Goal: Task Accomplishment & Management: Manage account settings

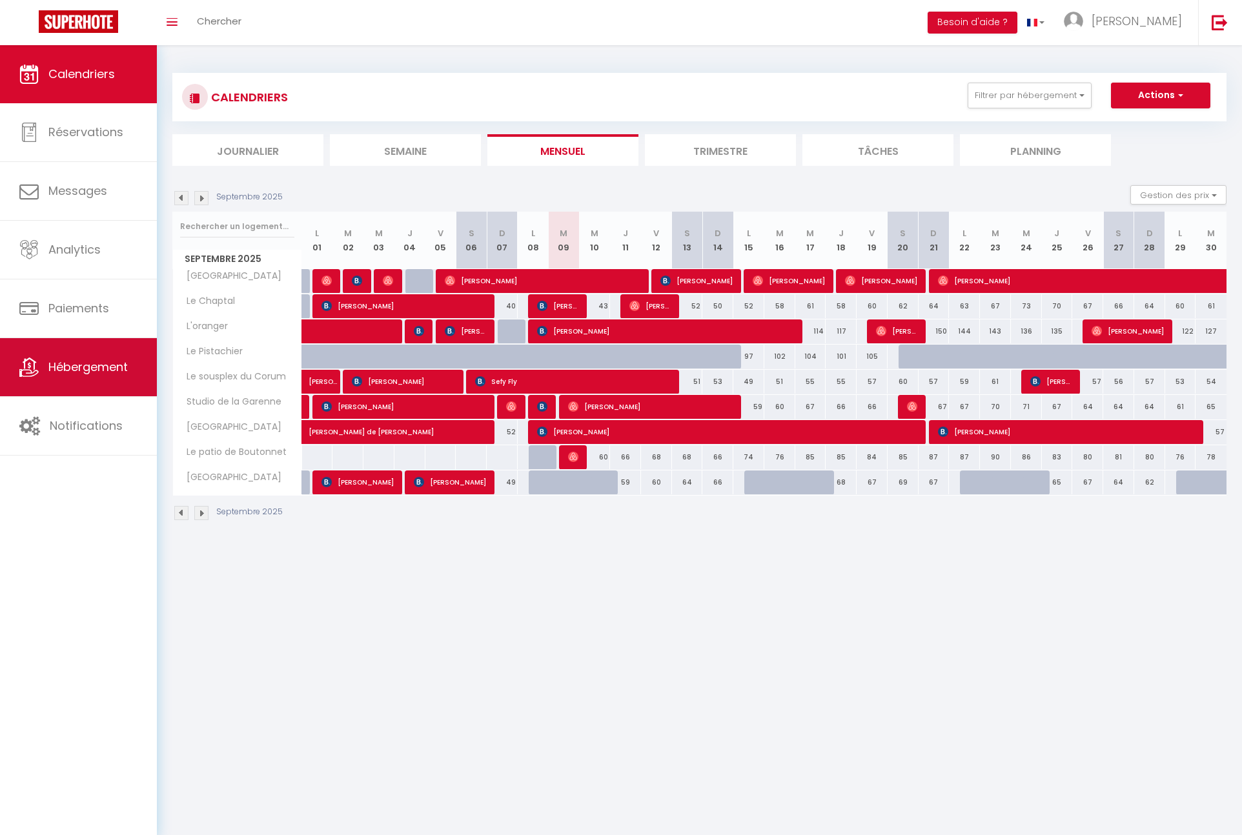
click at [85, 347] on link "Hébergement" at bounding box center [78, 367] width 157 height 58
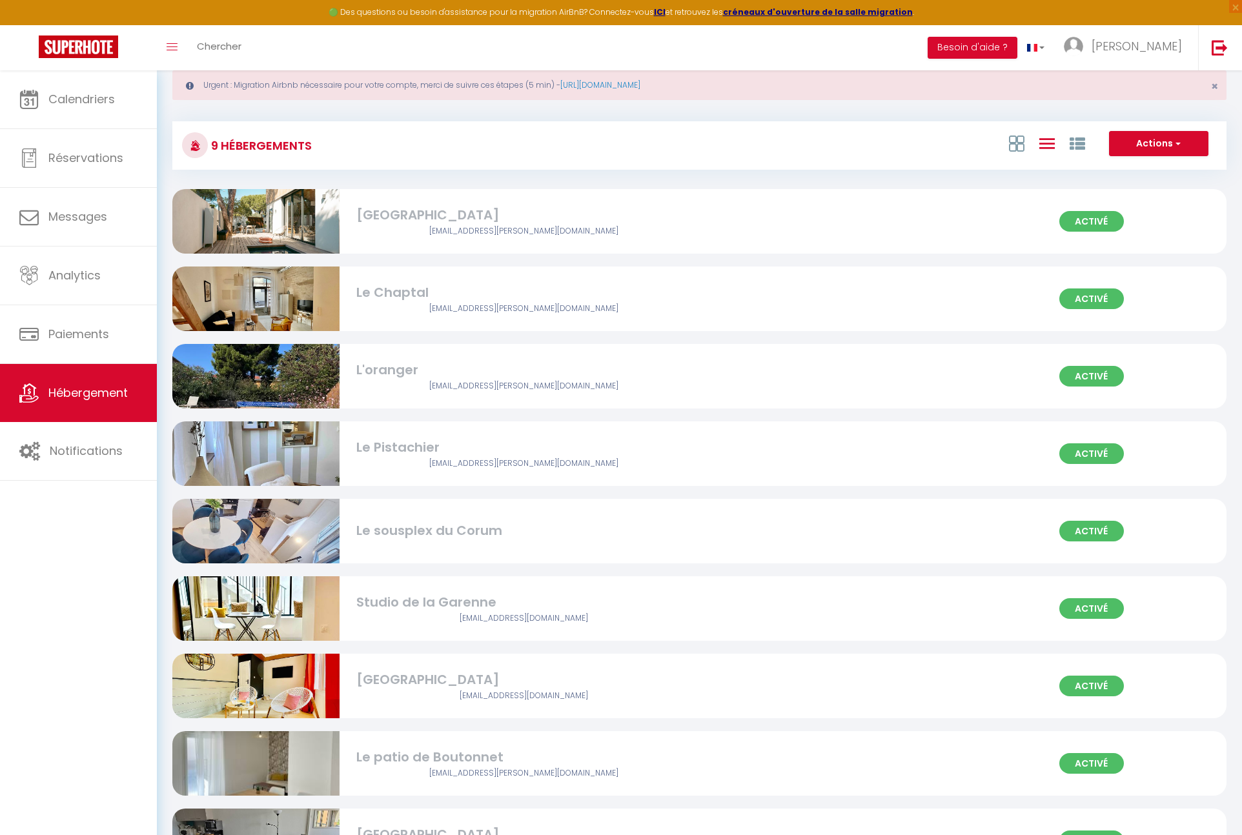
scroll to position [32, 0]
click at [382, 533] on div "Le sousplex du Corum" at bounding box center [523, 530] width 334 height 20
click at [391, 534] on div "Le sousplex du Corum" at bounding box center [523, 530] width 334 height 20
click at [633, 561] on div "Activé Le sousplex du Corum" at bounding box center [699, 530] width 1054 height 65
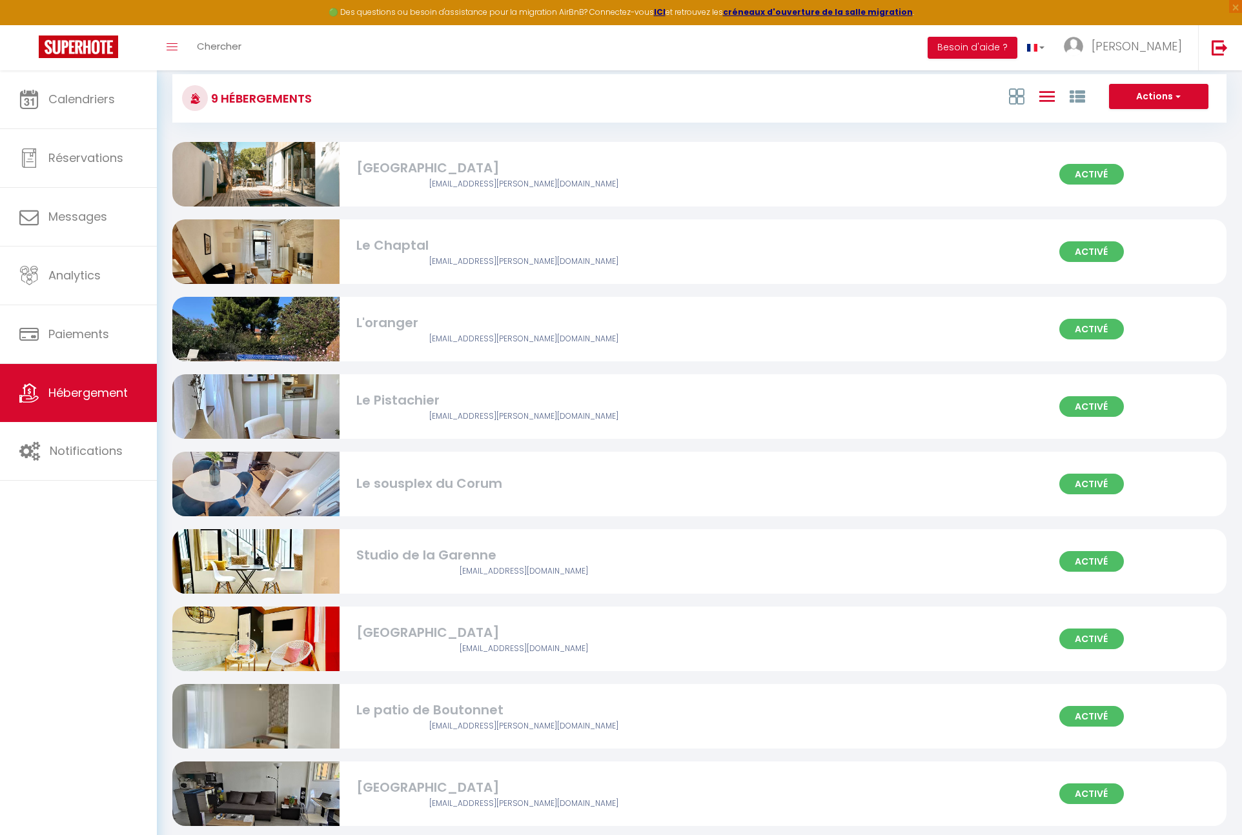
scroll to position [81, 0]
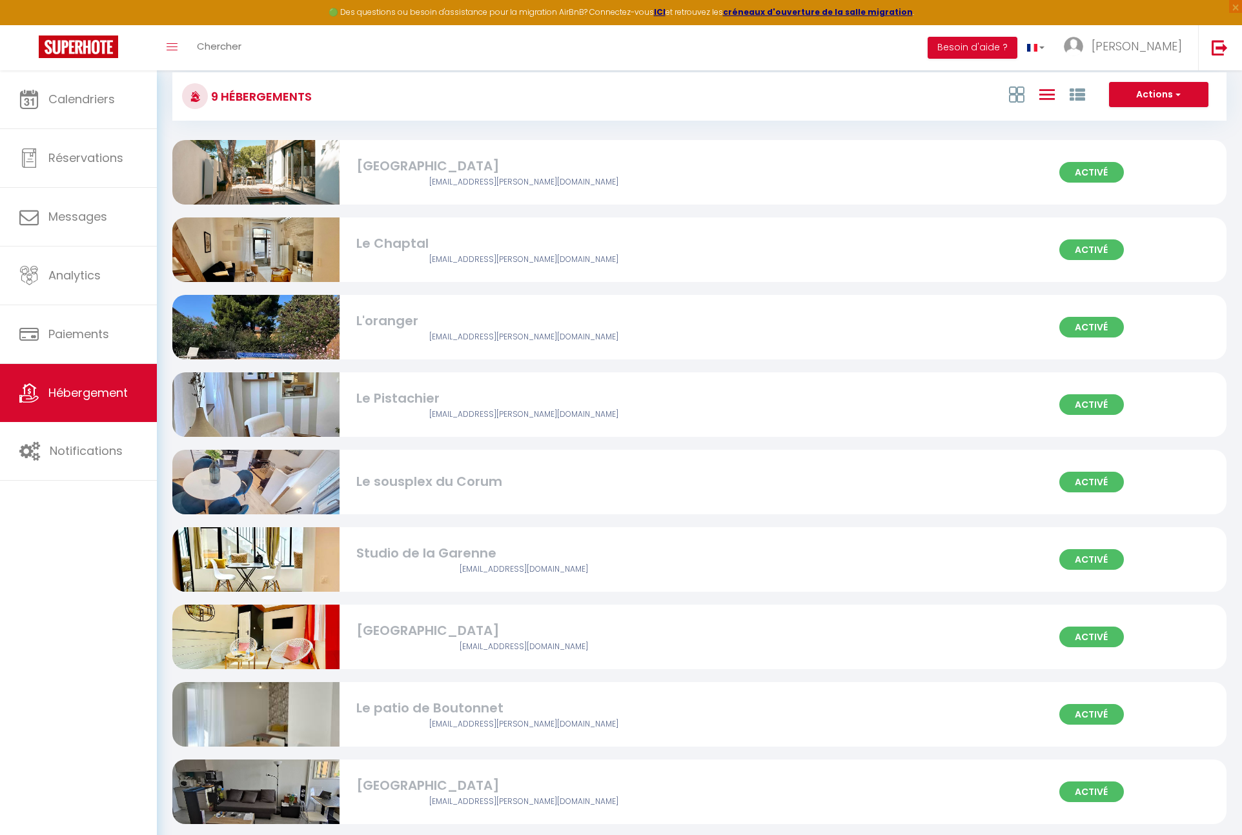
click at [469, 493] on div "Activé Le sousplex du Corum" at bounding box center [699, 482] width 1054 height 65
click at [436, 447] on div "Activé Le Pistachier [EMAIL_ADDRESS][PERSON_NAME][DOMAIN_NAME]" at bounding box center [699, 410] width 1054 height 77
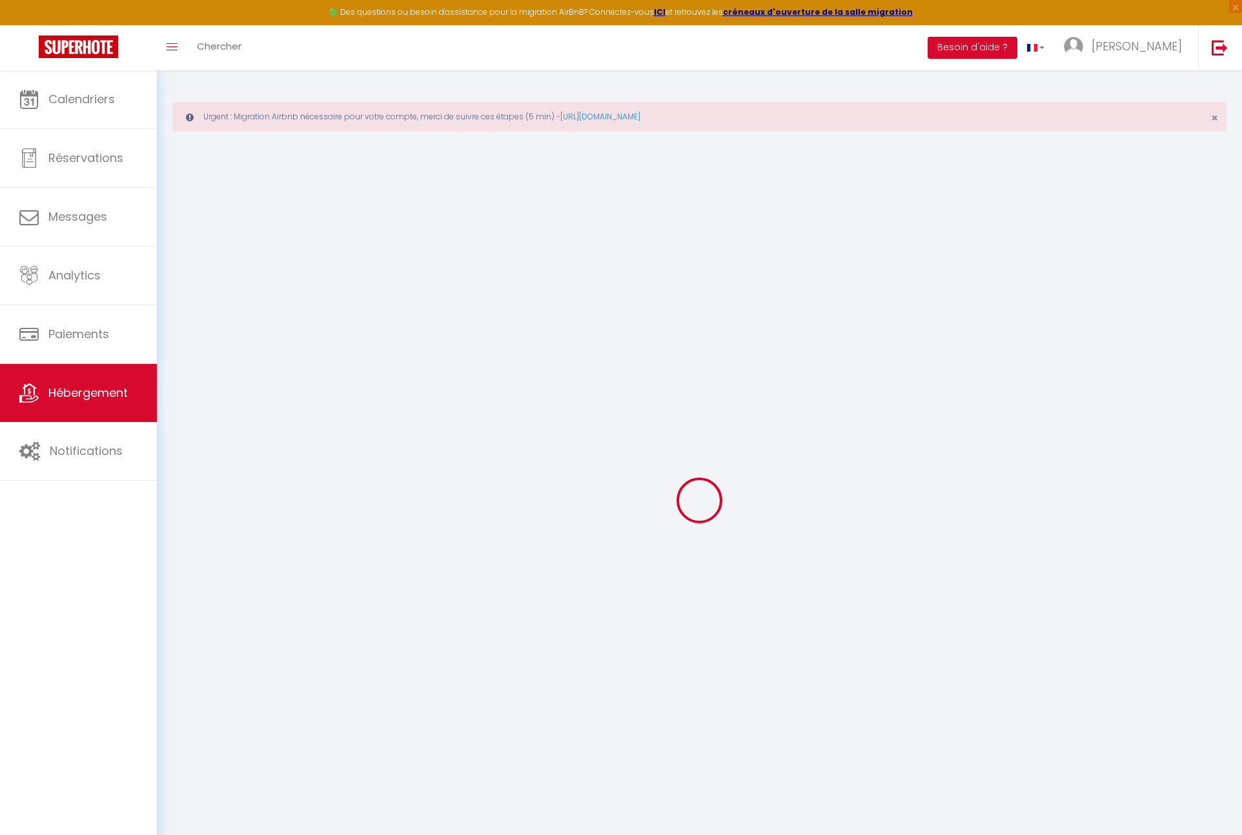
select select "15:00"
select select
select select "11:00"
select select "30"
select select "120"
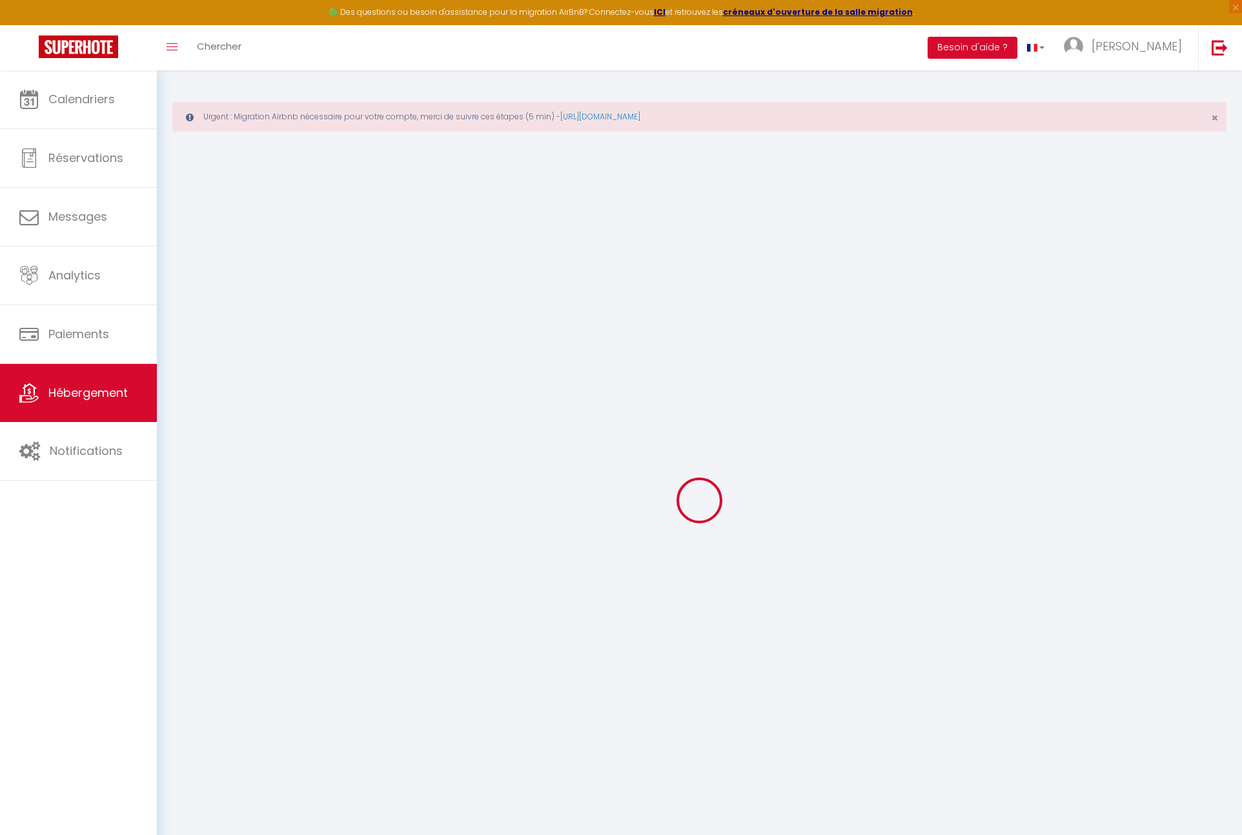
select select
checkbox input "true"
checkbox input "false"
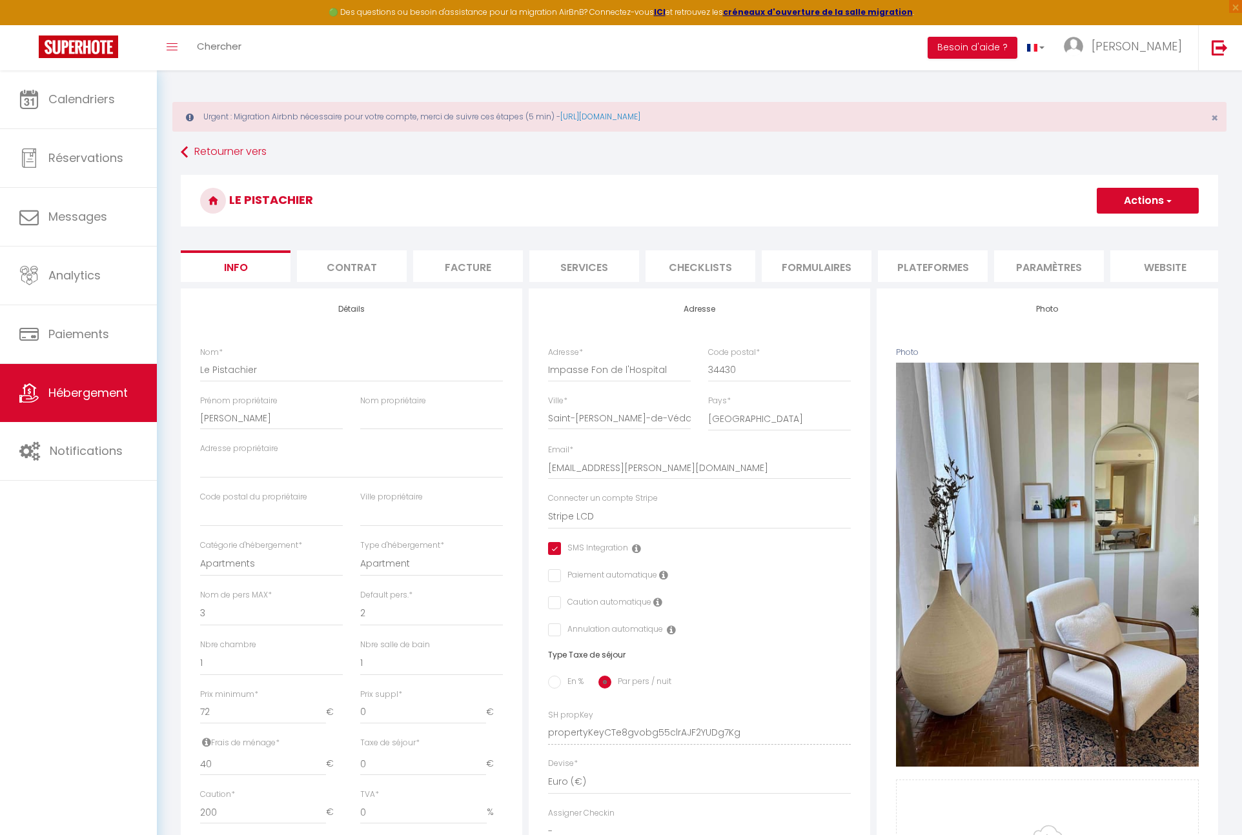
click at [917, 272] on li "Plateformes" at bounding box center [933, 266] width 110 height 32
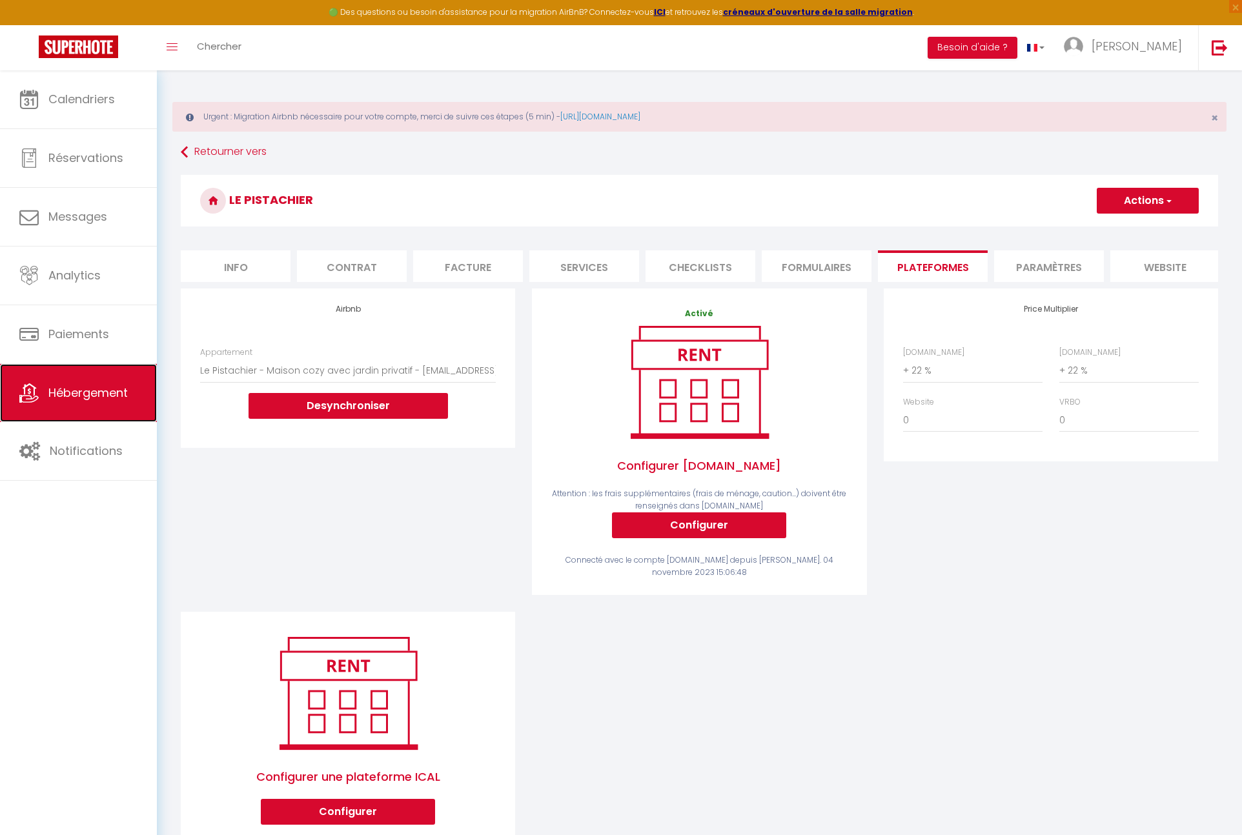
click at [94, 380] on link "Hébergement" at bounding box center [78, 393] width 157 height 58
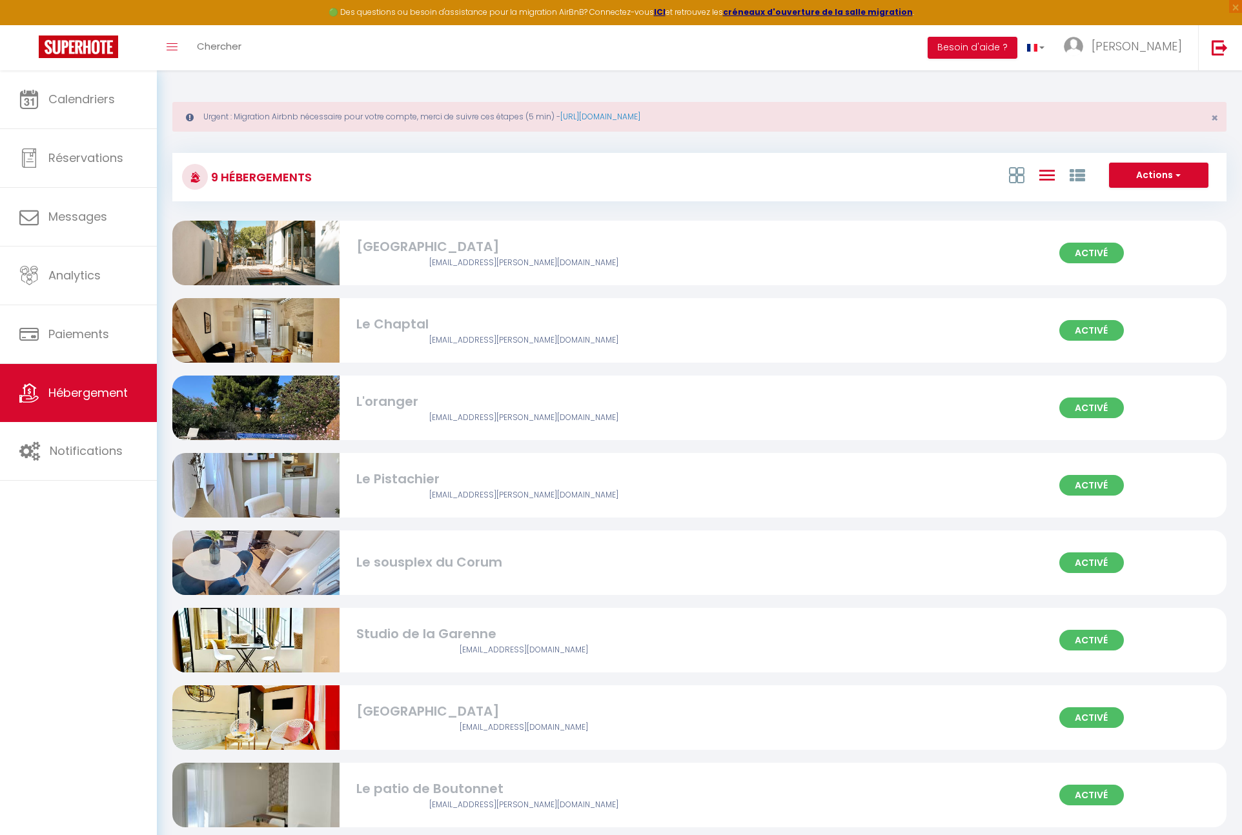
click at [269, 585] on img at bounding box center [255, 562] width 167 height 125
click at [303, 558] on img at bounding box center [255, 562] width 167 height 125
select select "3"
select select "2"
select select "1"
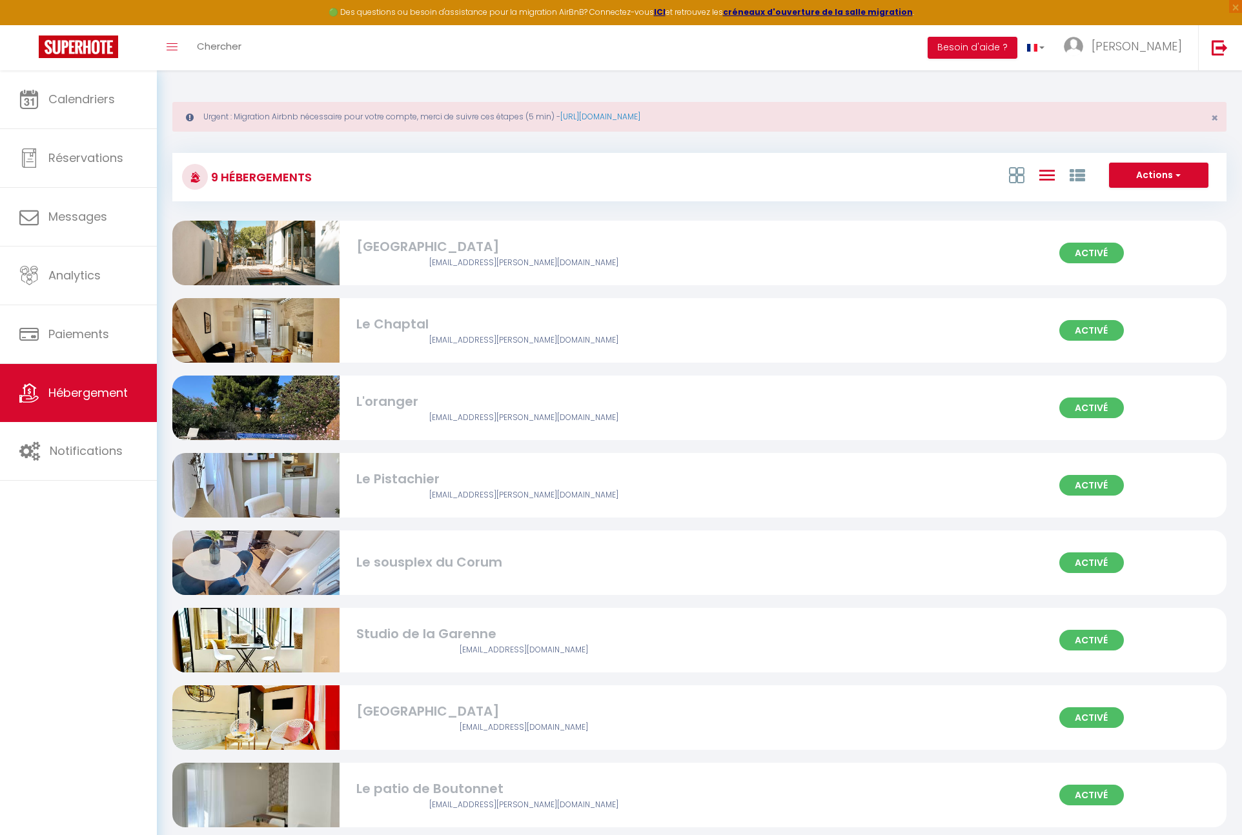
select select "1"
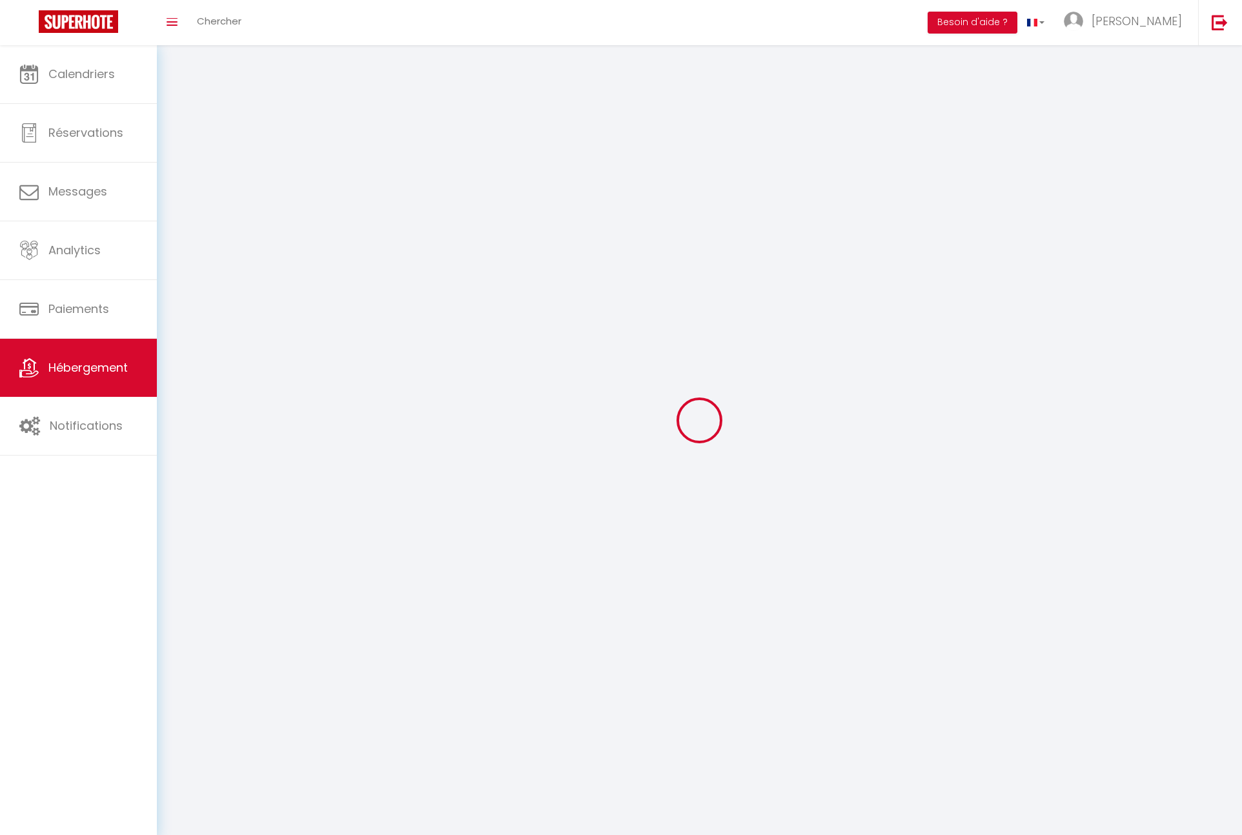
select select
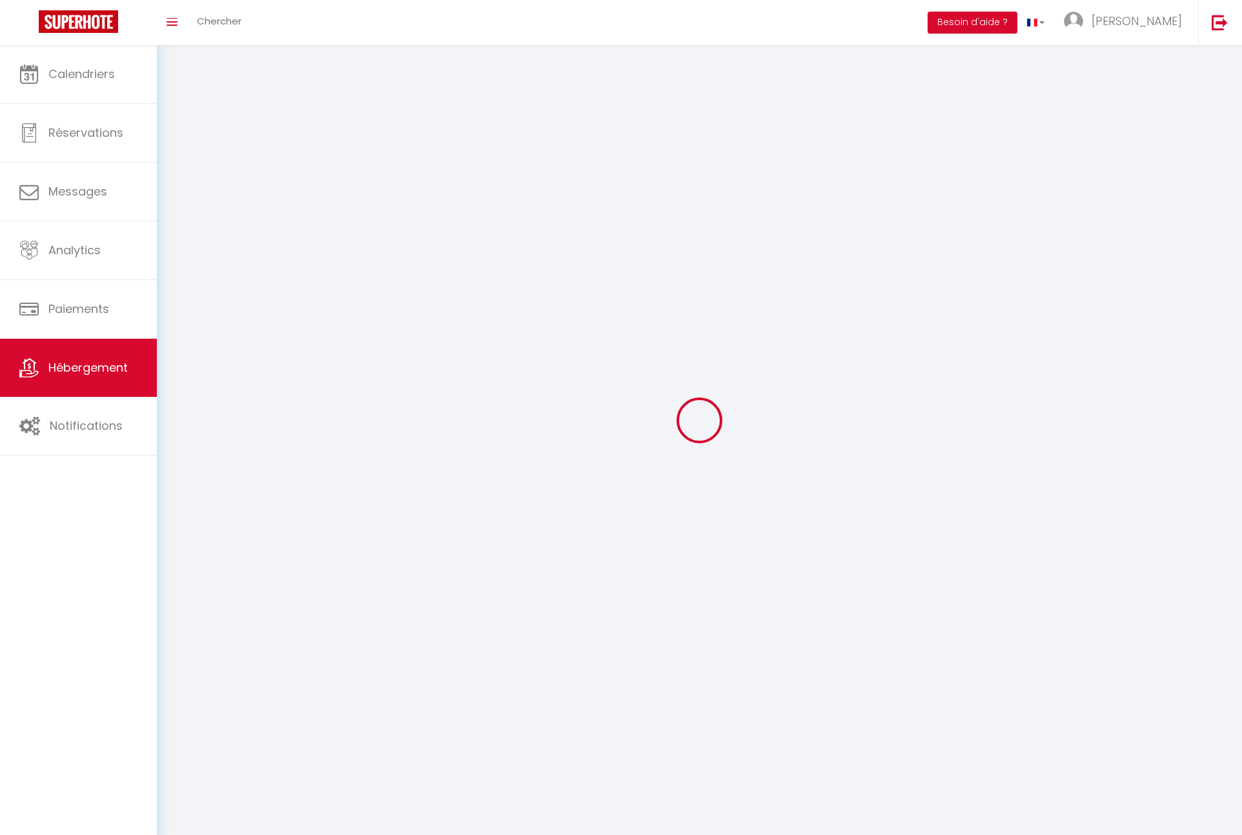
select select
checkbox input "false"
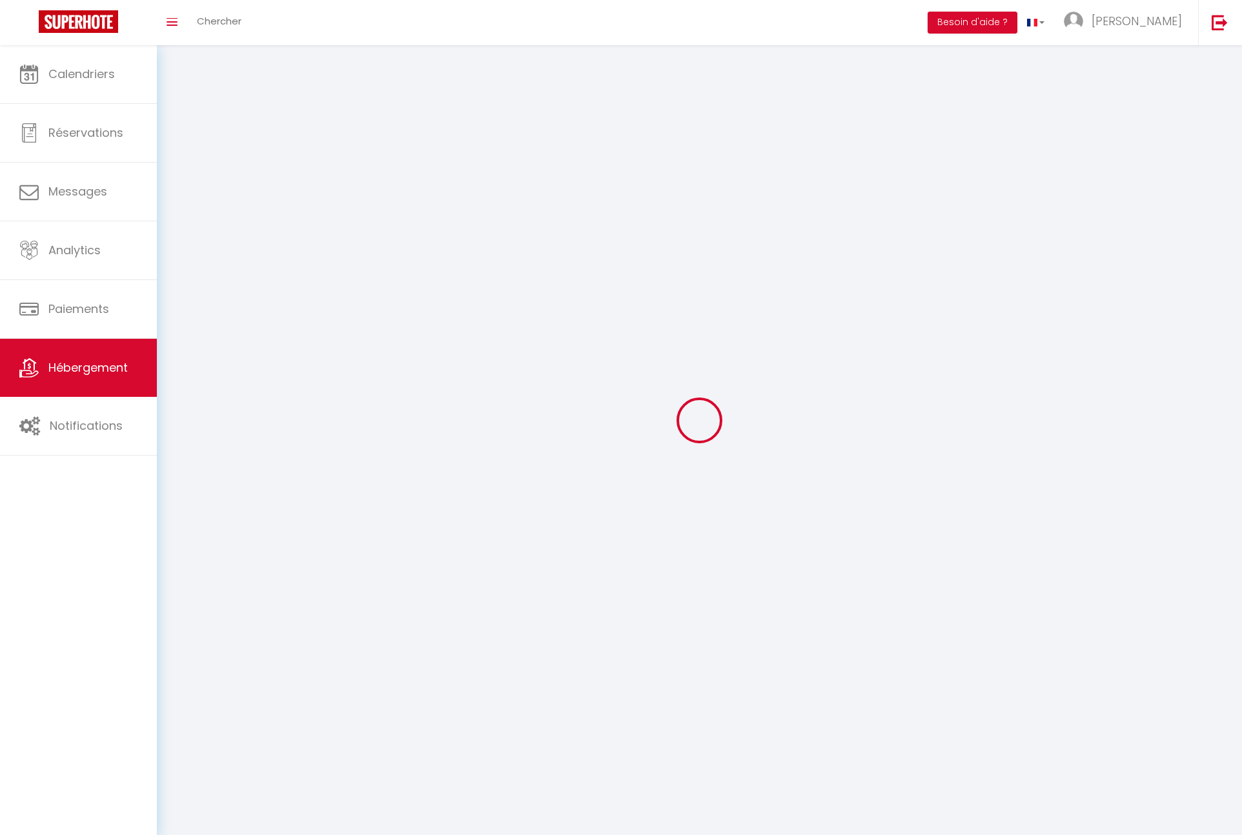
select select
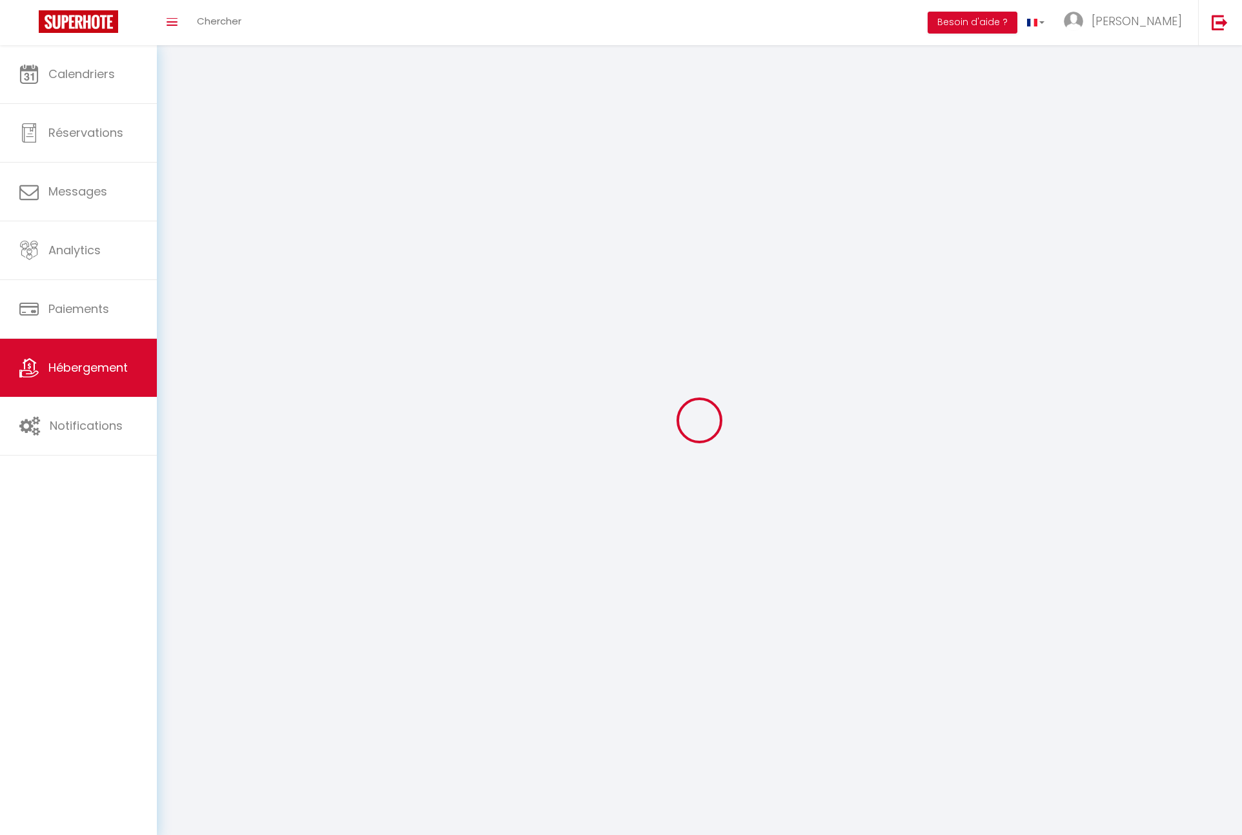
select select
checkbox input "false"
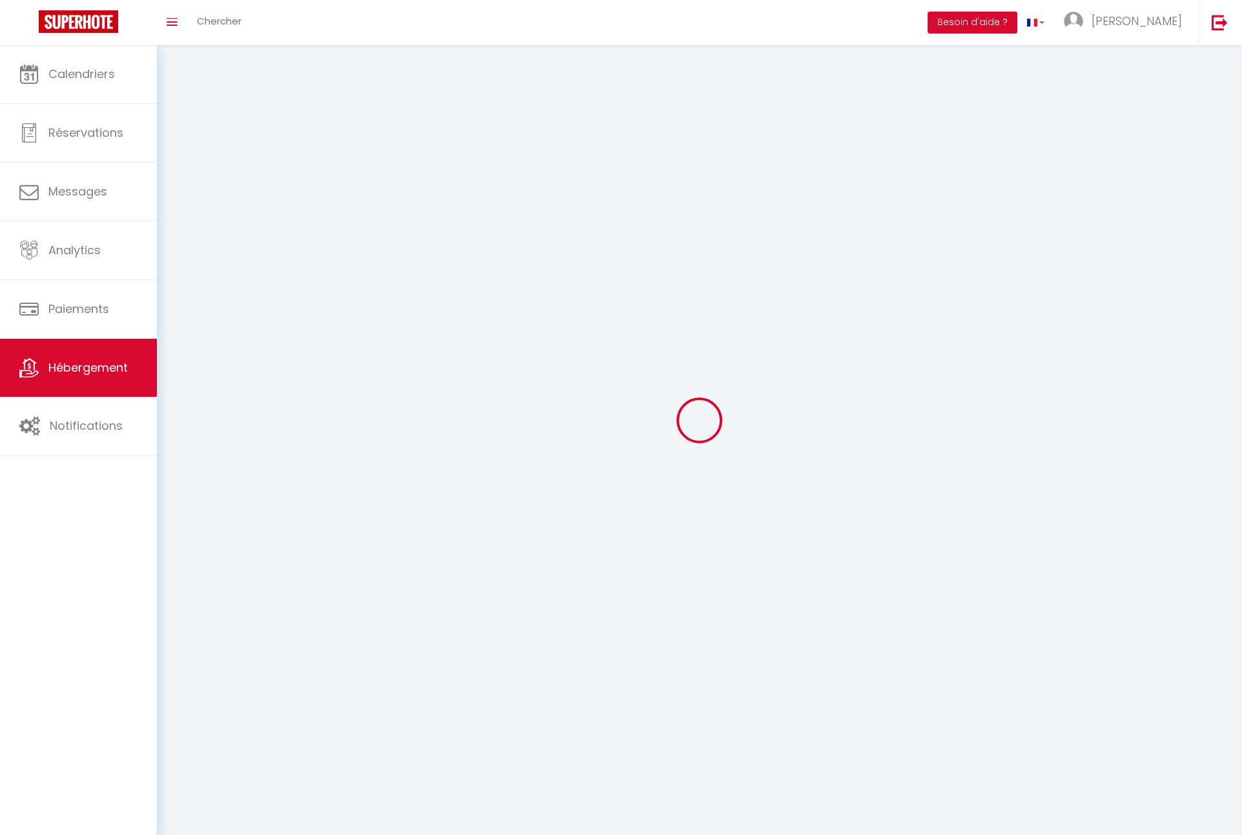
checkbox input "false"
select select
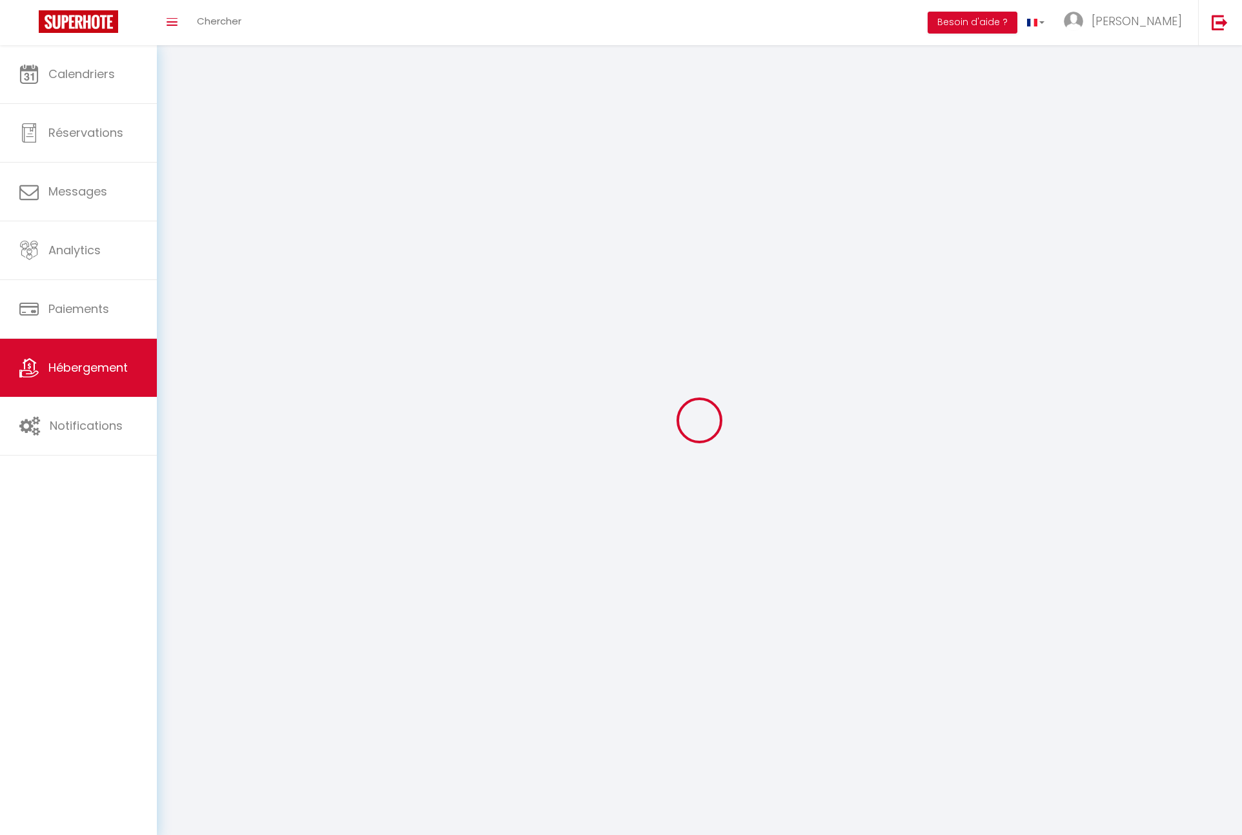
select select
checkbox input "false"
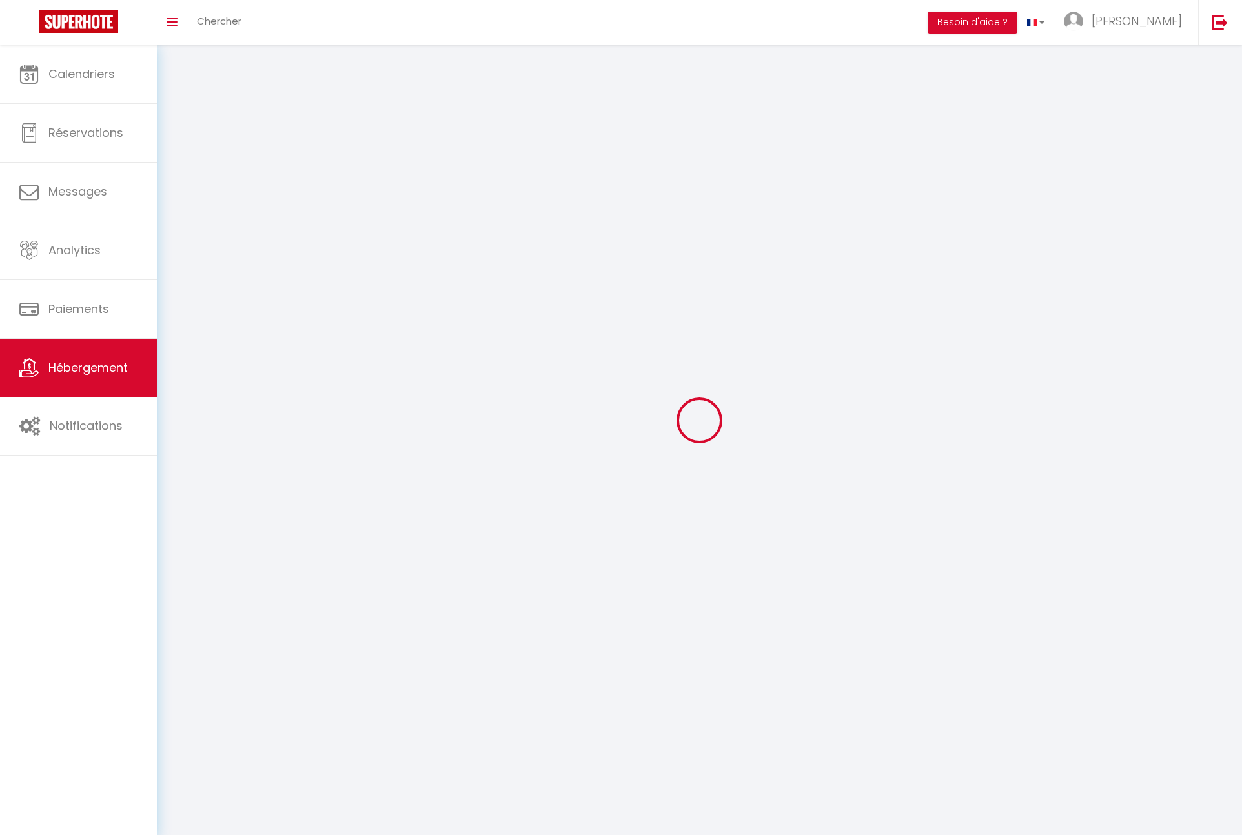
checkbox input "false"
select select
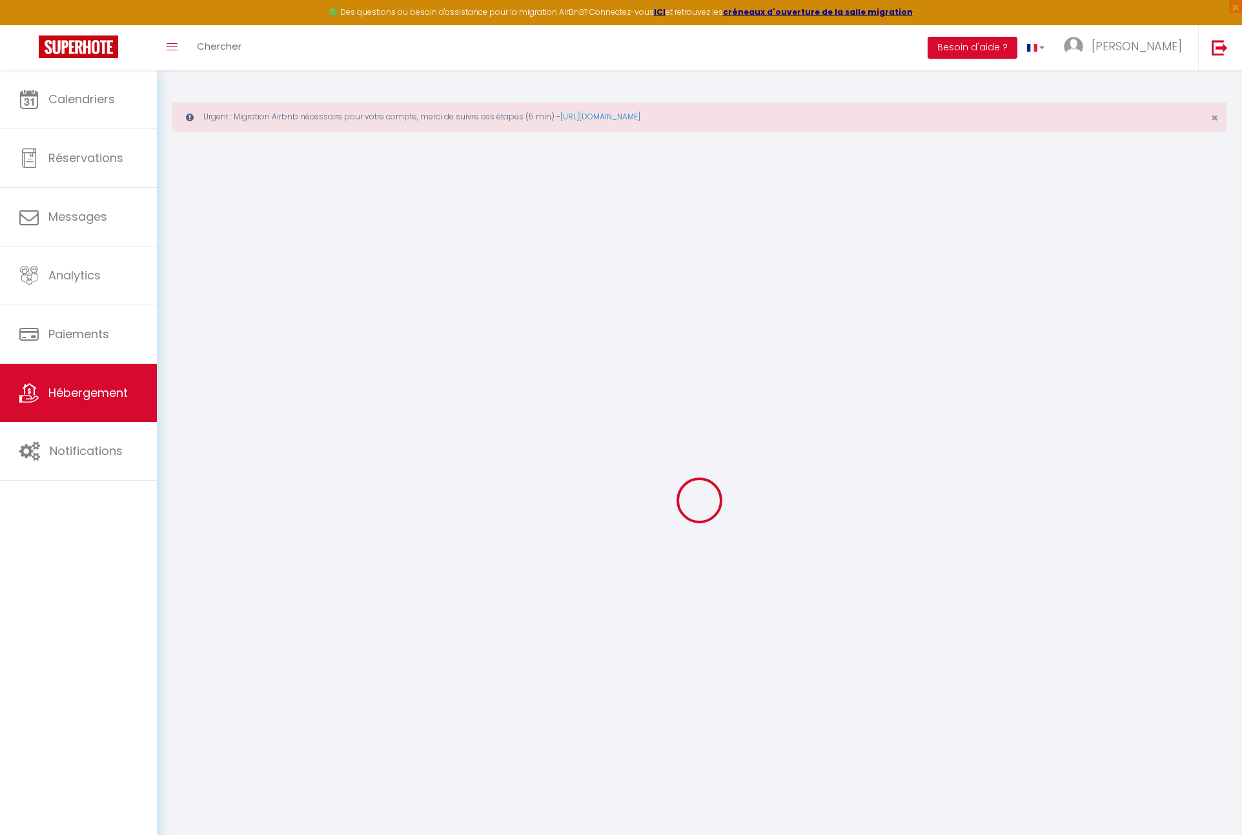
select select "+ 22 %"
select select
checkbox input "true"
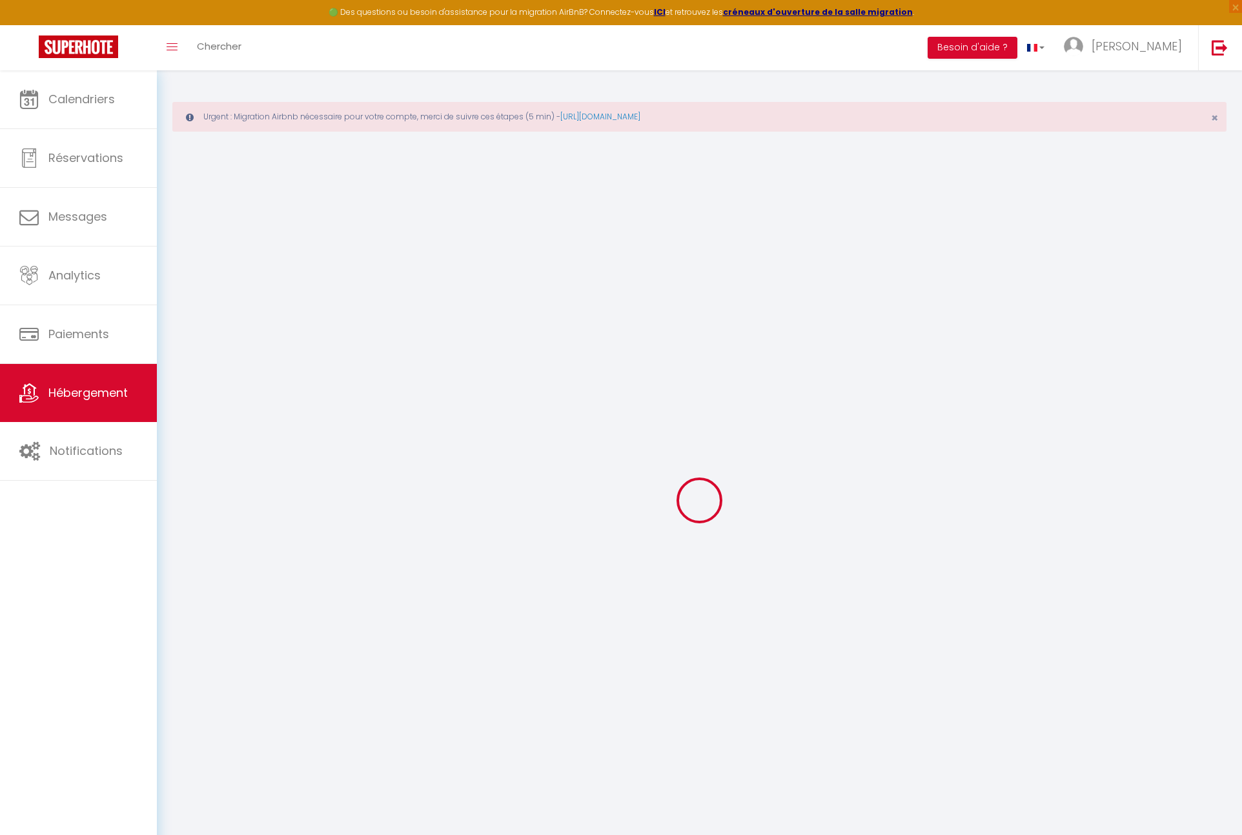
checkbox input "false"
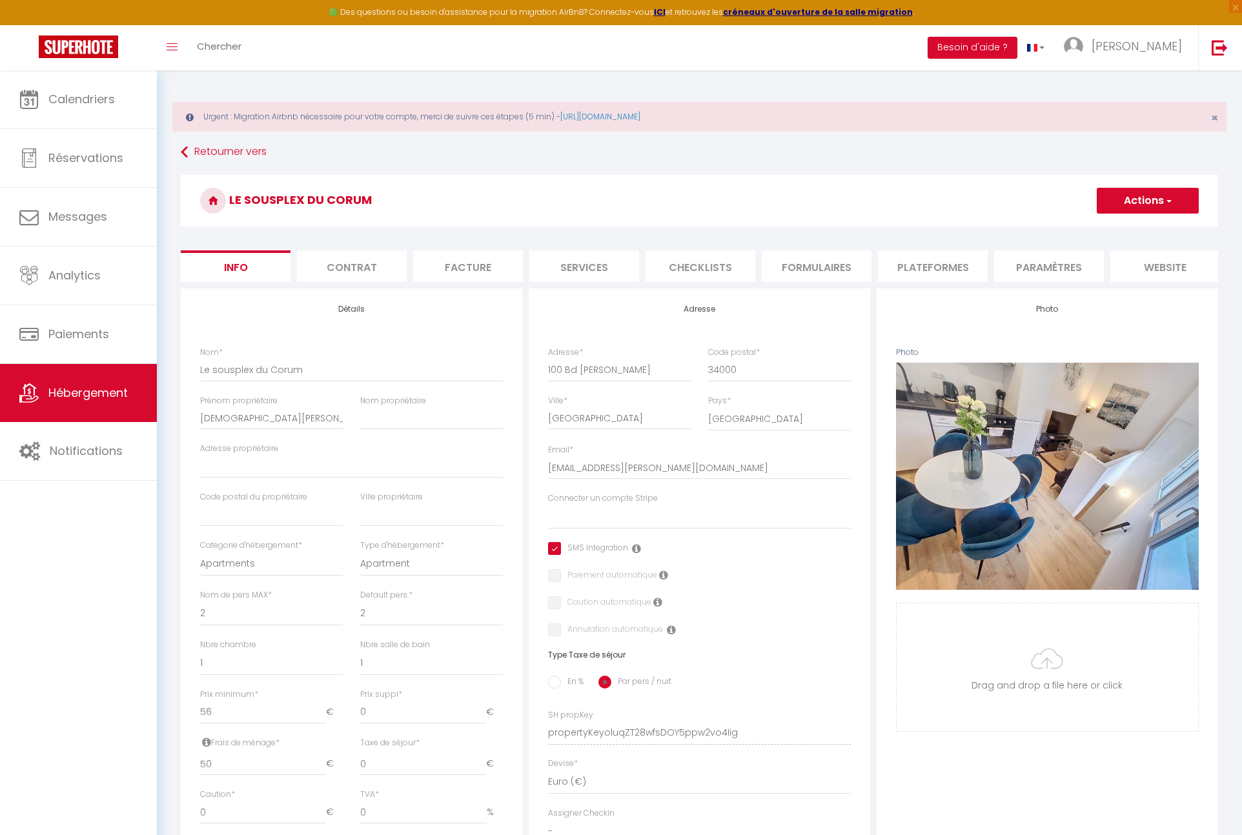
select select
checkbox input "true"
checkbox input "false"
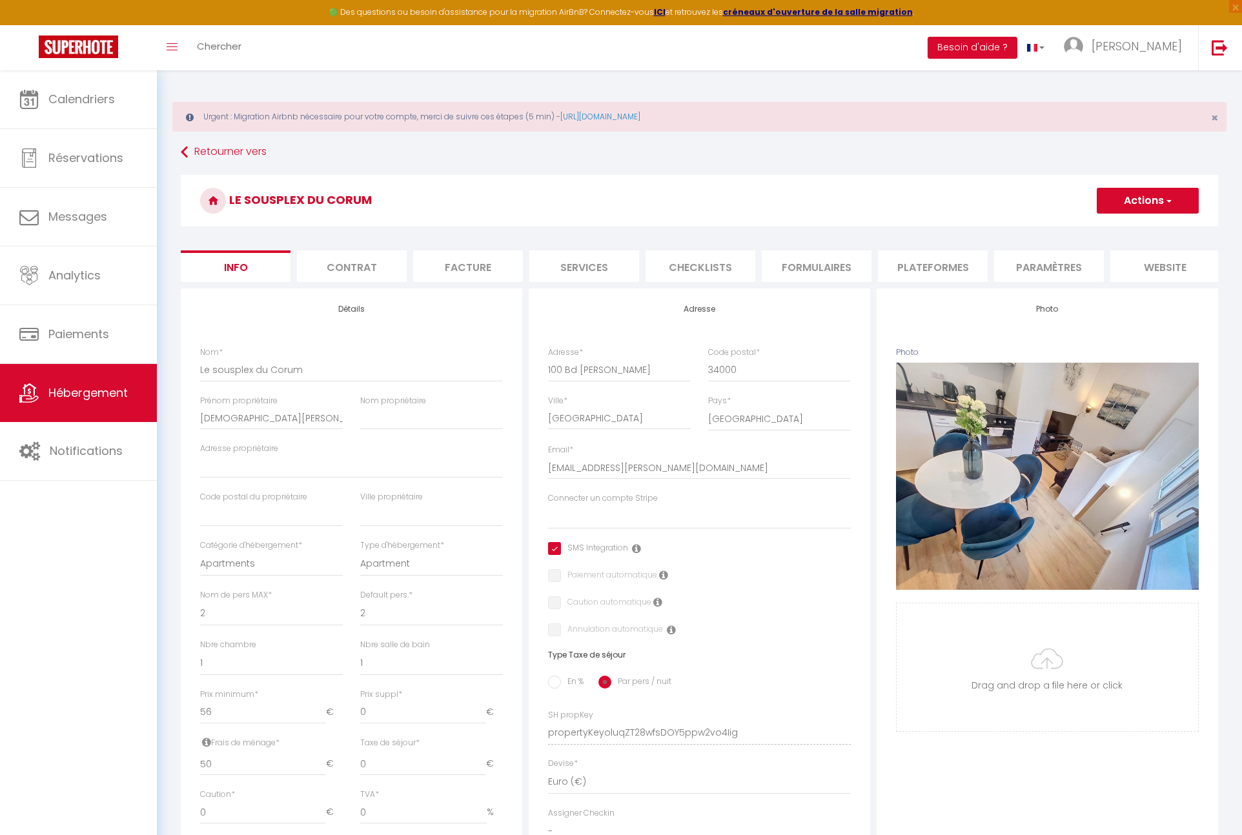
checkbox input "false"
click at [899, 269] on li "Plateformes" at bounding box center [933, 266] width 110 height 32
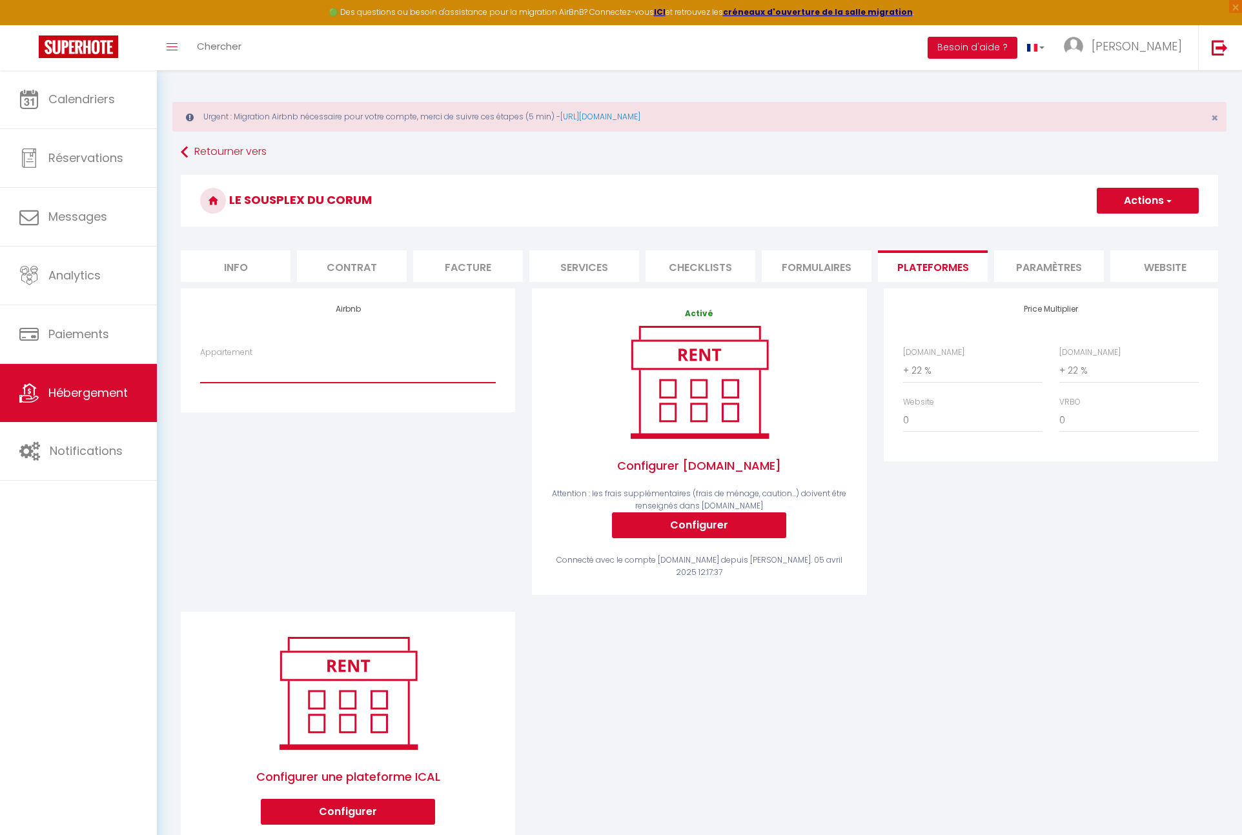
click at [309, 360] on select "Le patio de Boutonnet - 2 chambres - neufs - [EMAIL_ADDRESS][PERSON_NAME][DOMAI…" at bounding box center [348, 370] width 296 height 25
select select "3927-1340446735895805828"
click at [200, 358] on select "Le patio de Boutonnet - 2 chambres - neufs - [EMAIL_ADDRESS][PERSON_NAME][DOMAI…" at bounding box center [348, 370] width 296 height 25
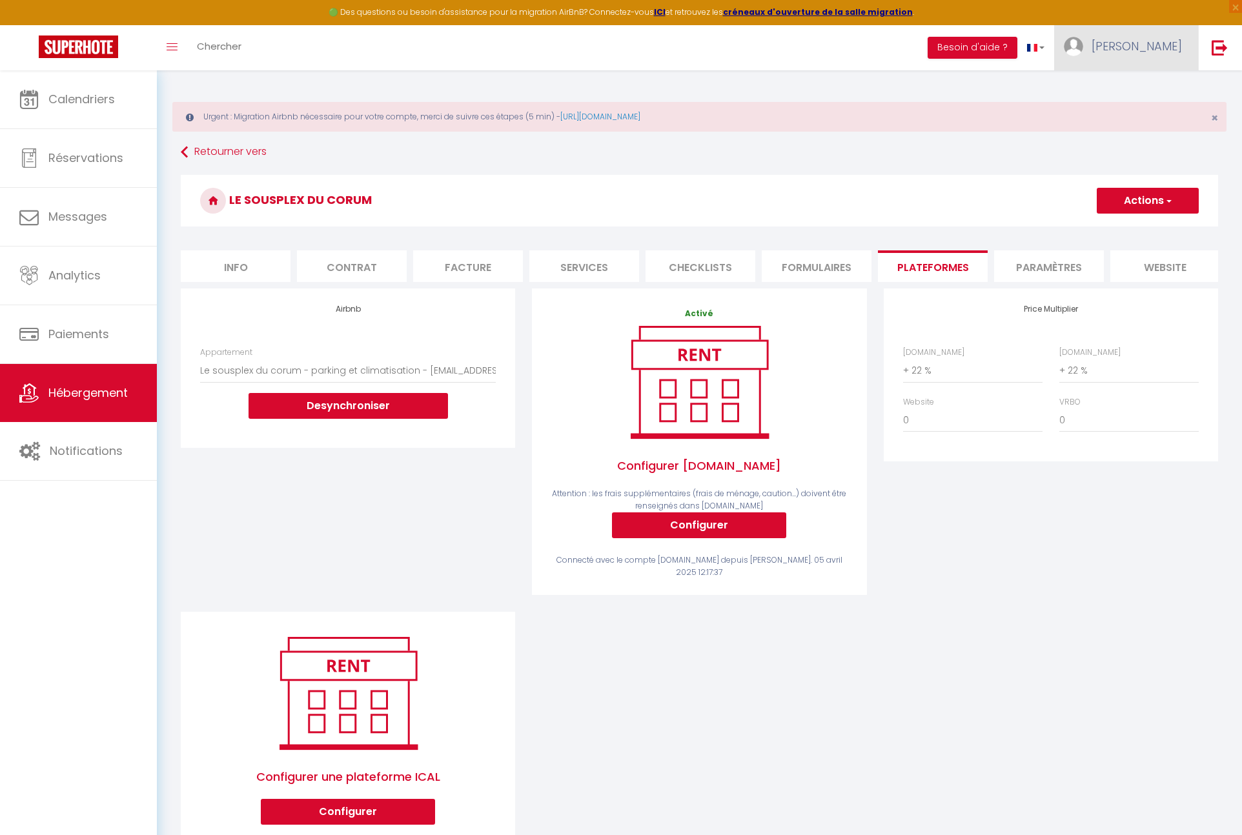
click at [1155, 38] on span "[PERSON_NAME]" at bounding box center [1137, 46] width 90 height 16
click at [1137, 83] on link "Paramètres" at bounding box center [1147, 90] width 96 height 22
select select "fr"
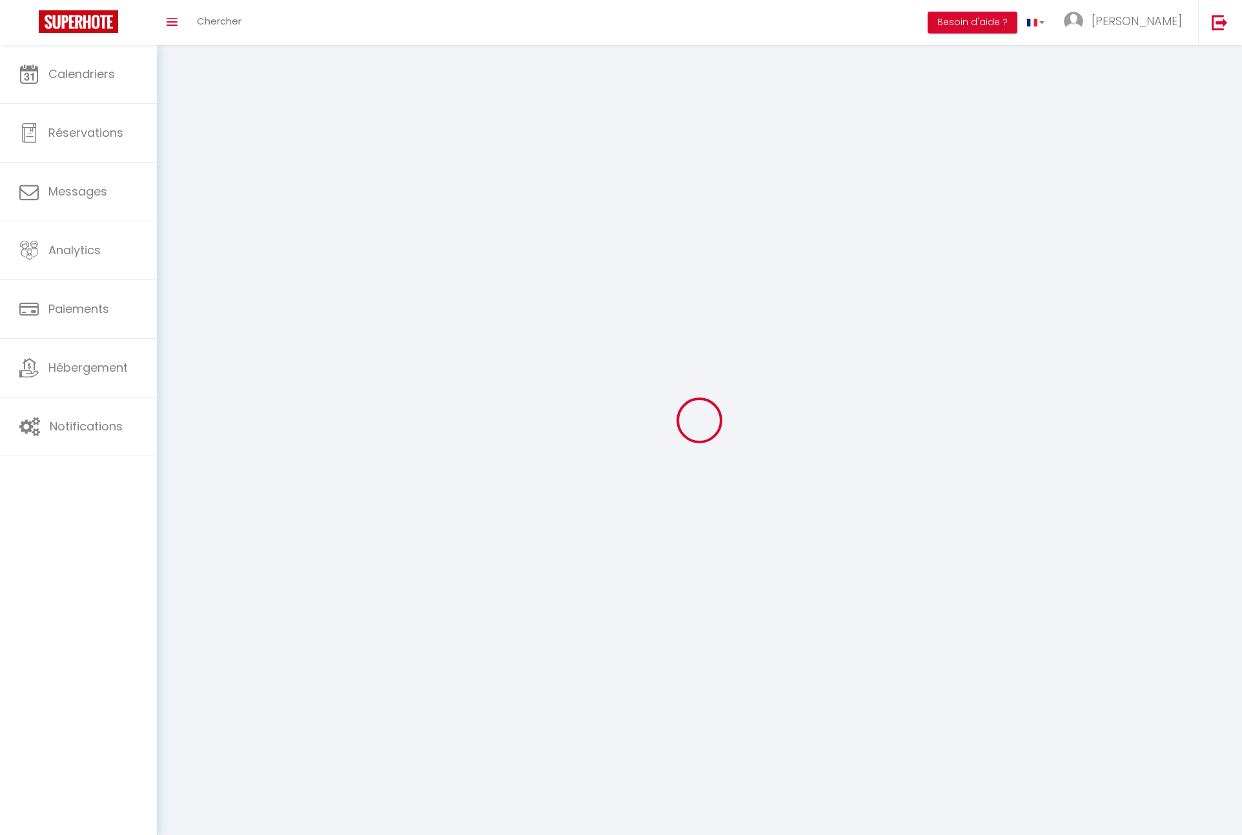
type input "[PERSON_NAME]"
type input "COULM"
type input "0684524105"
type input "[STREET_ADDRESS]"
type input "Saint jean de vedas"
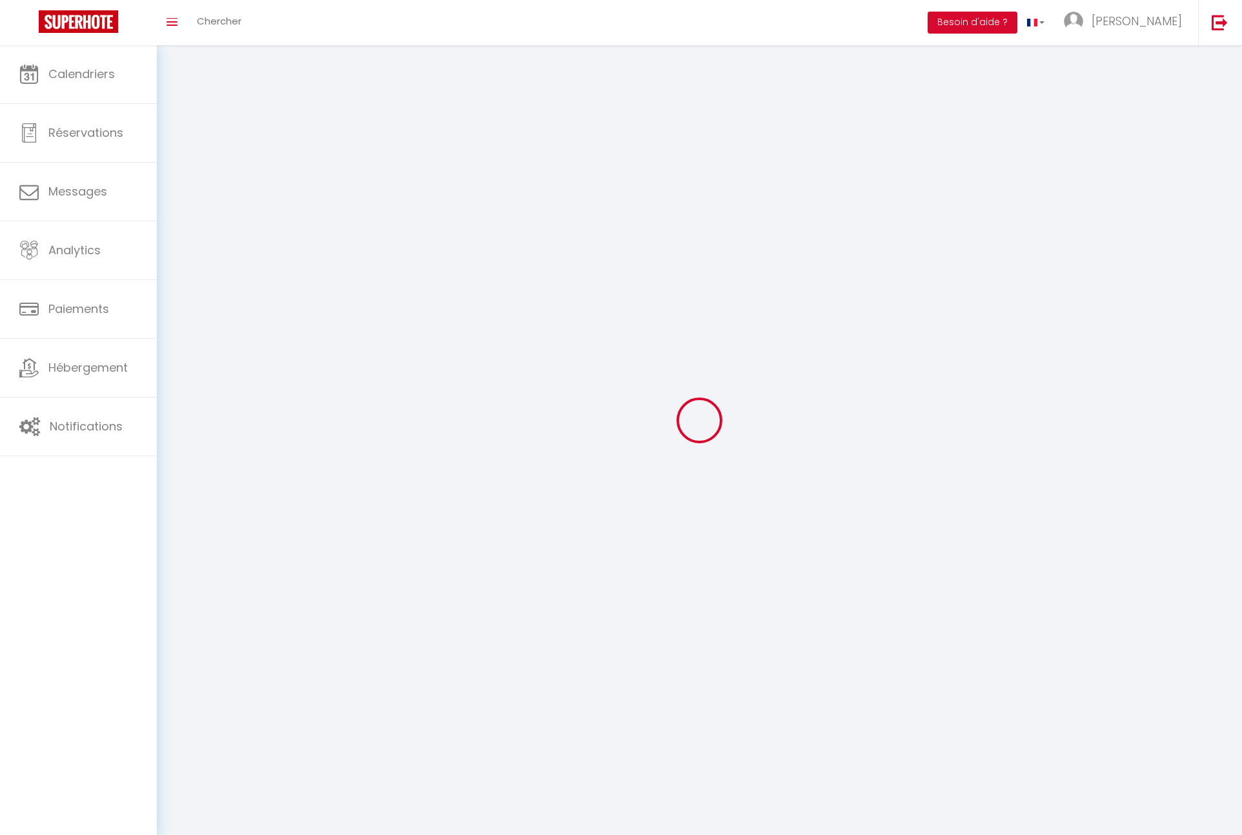
type input "34430"
type input "56F0susgAQXi5jsnq00BuNd8q"
type input "XP4AMUZY4lYxAAjfIe0Ko88iv"
type input "[URL][DOMAIN_NAME]"
type input "56F0susgAQXi5jsnq00BuNd8q"
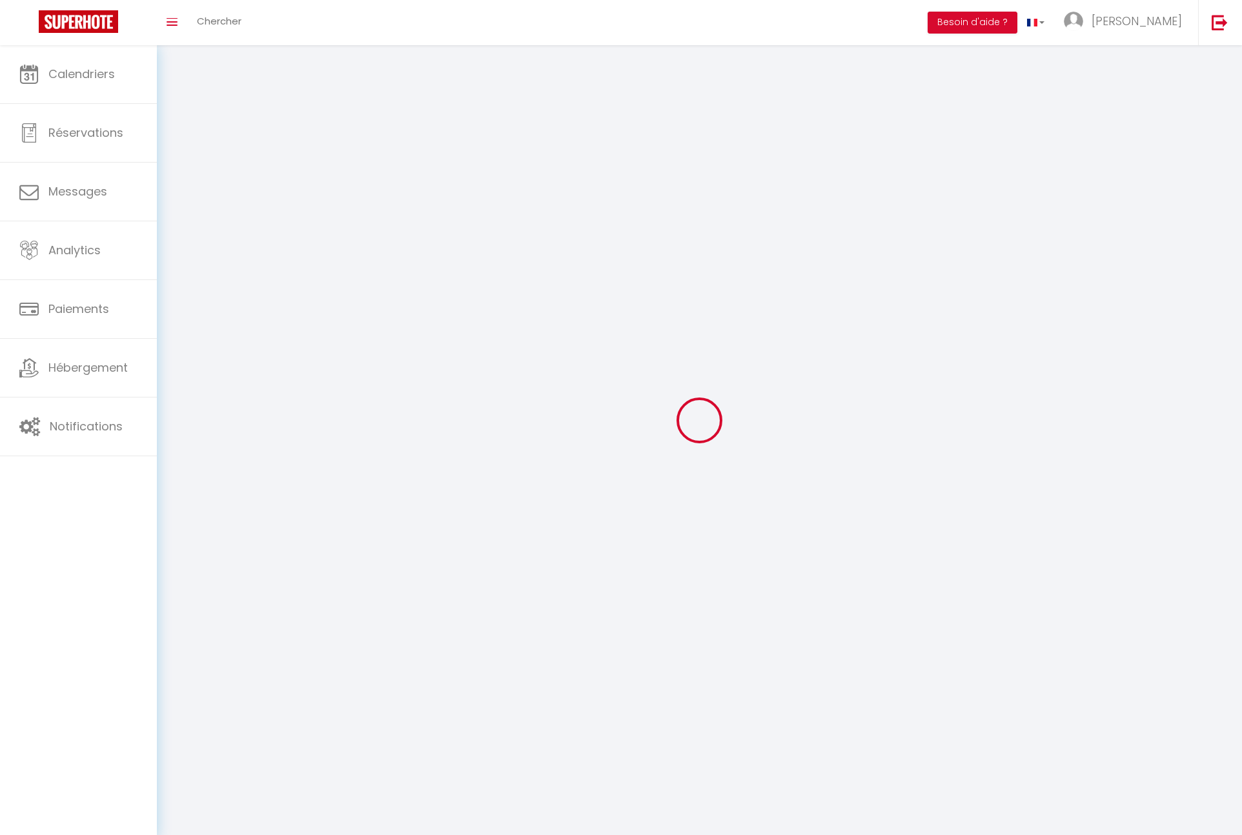
type input "XP4AMUZY4lYxAAjfIe0Ko88iv"
type input "[URL][DOMAIN_NAME]"
select select "28"
select select "fr"
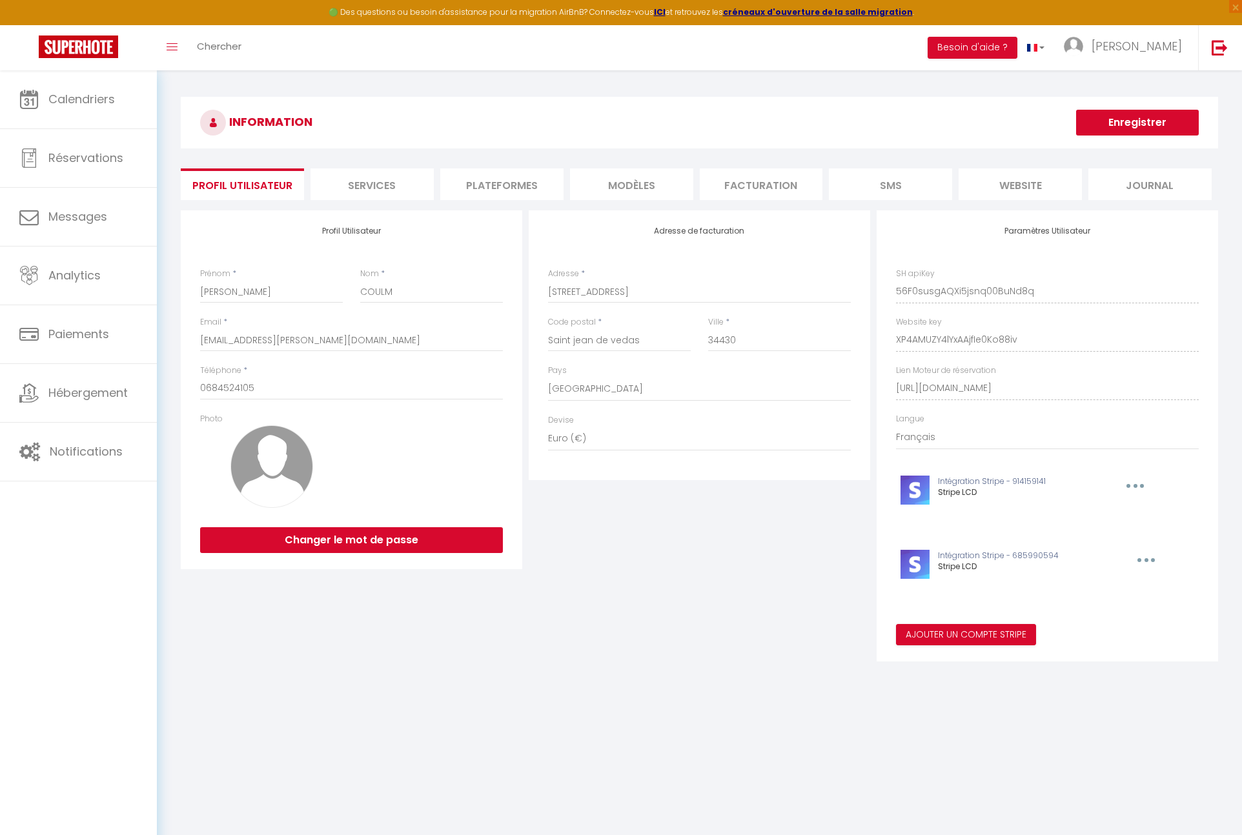
click at [478, 176] on li "Plateformes" at bounding box center [501, 184] width 123 height 32
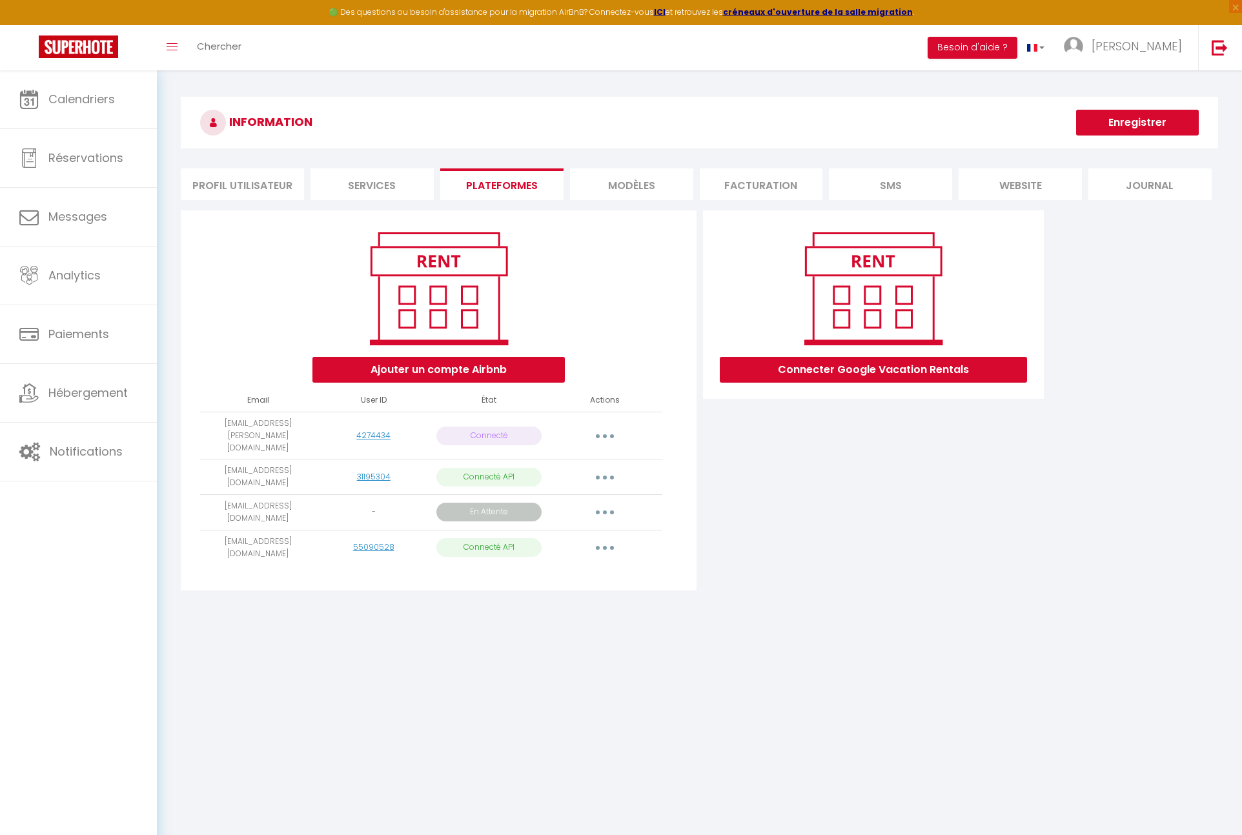
click at [598, 538] on button "button" at bounding box center [605, 548] width 36 height 21
click at [561, 566] on link "Importer les appartements" at bounding box center [547, 577] width 143 height 22
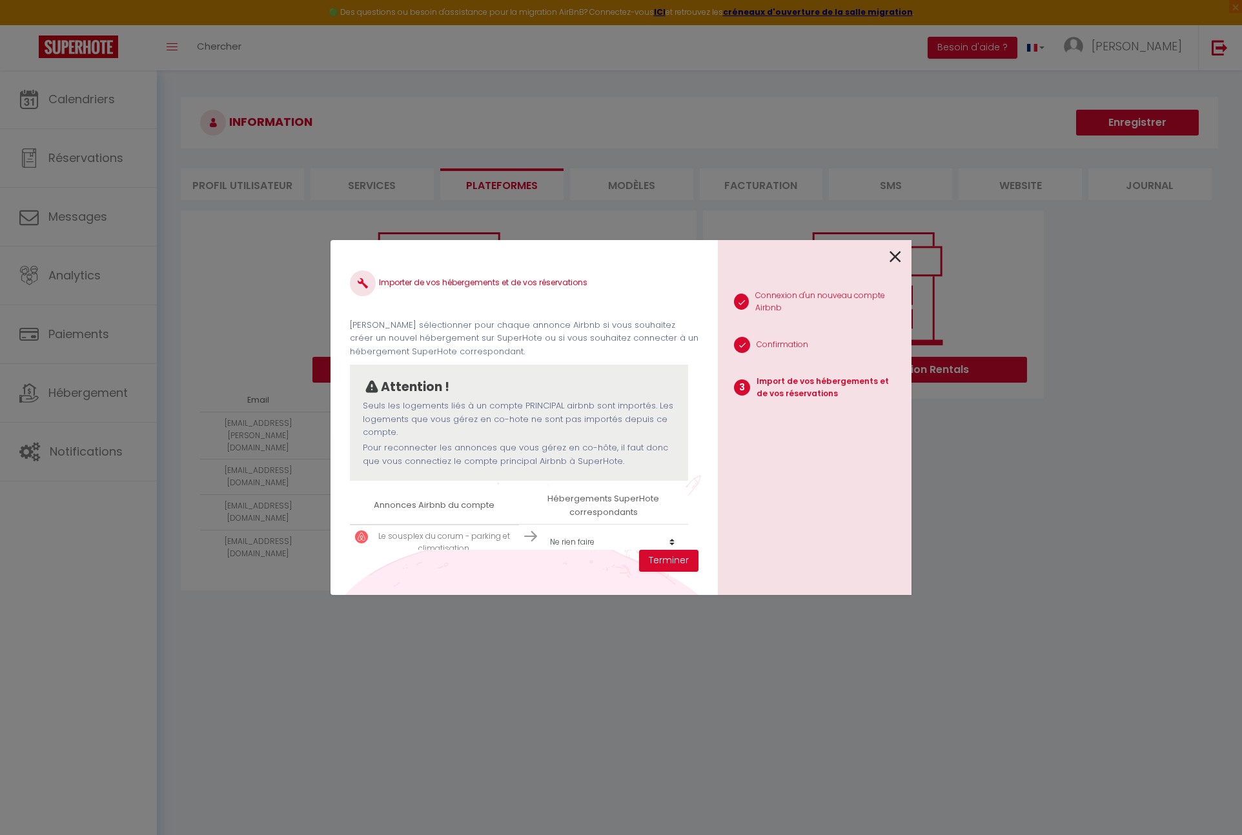
scroll to position [20, 0]
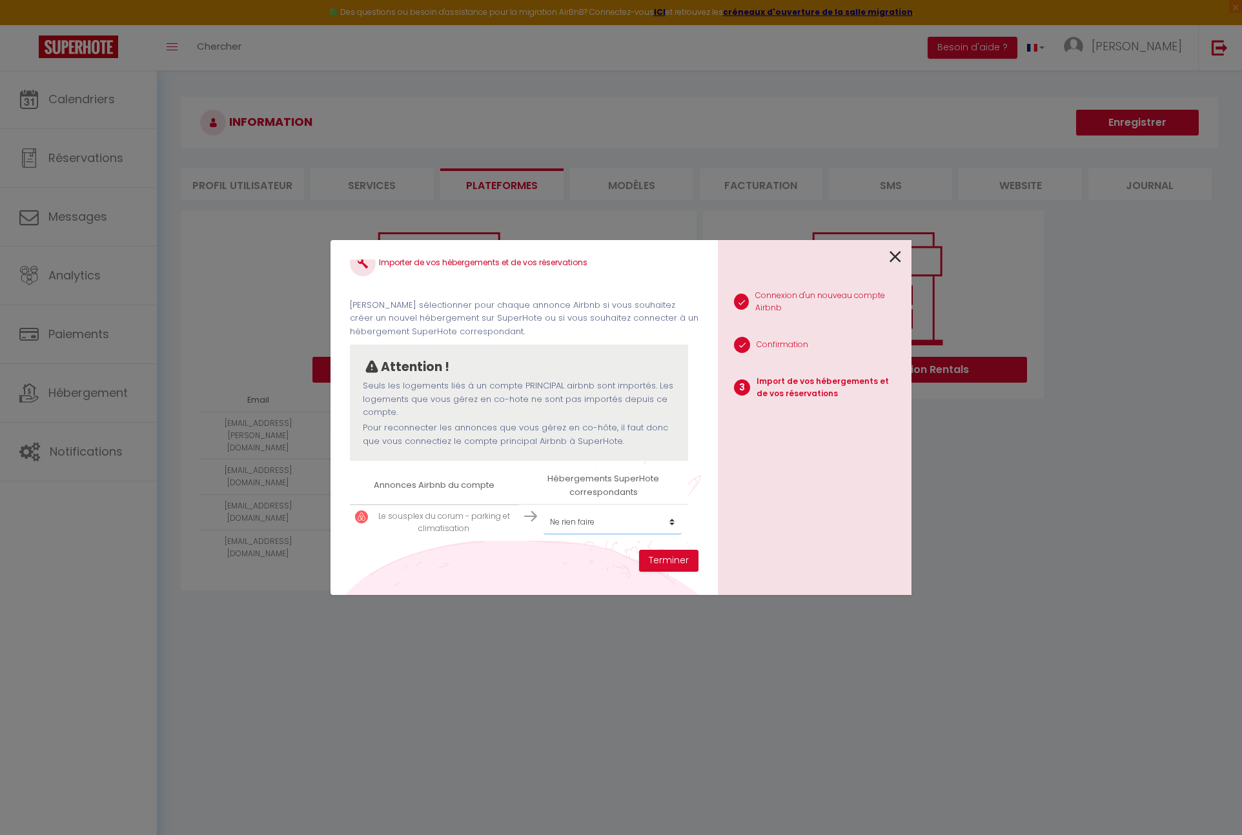
click at [611, 531] on select "Créer un nouvel hébergement Ne rien faire Le Resort Le Chaptal L'oranger Le Pis…" at bounding box center [613, 522] width 138 height 25
select select "63730"
click at [544, 510] on select "Créer un nouvel hébergement Ne rien faire Le Resort Le Chaptal L'oranger Le Pis…" at bounding box center [613, 522] width 138 height 25
click at [657, 567] on button "Terminer" at bounding box center [668, 561] width 59 height 22
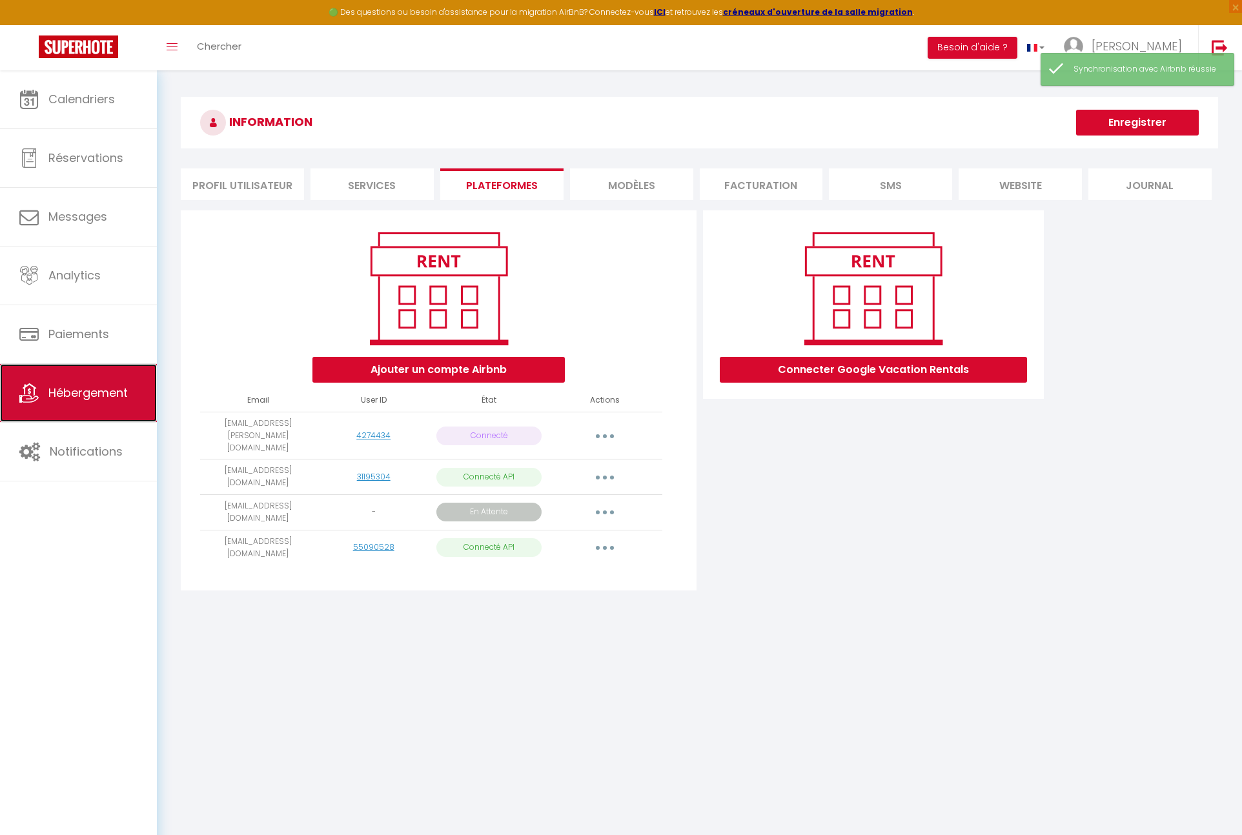
click at [90, 371] on link "Hébergement" at bounding box center [78, 393] width 157 height 58
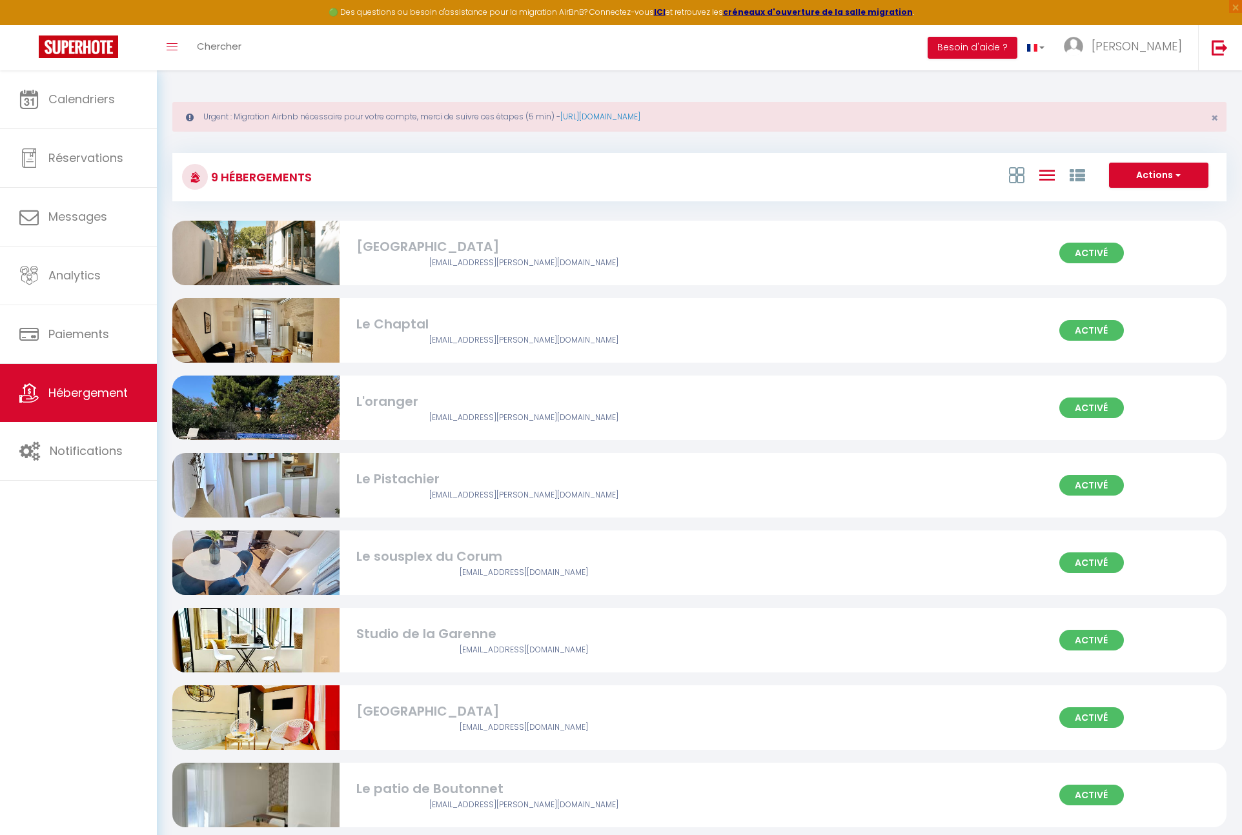
scroll to position [34, 0]
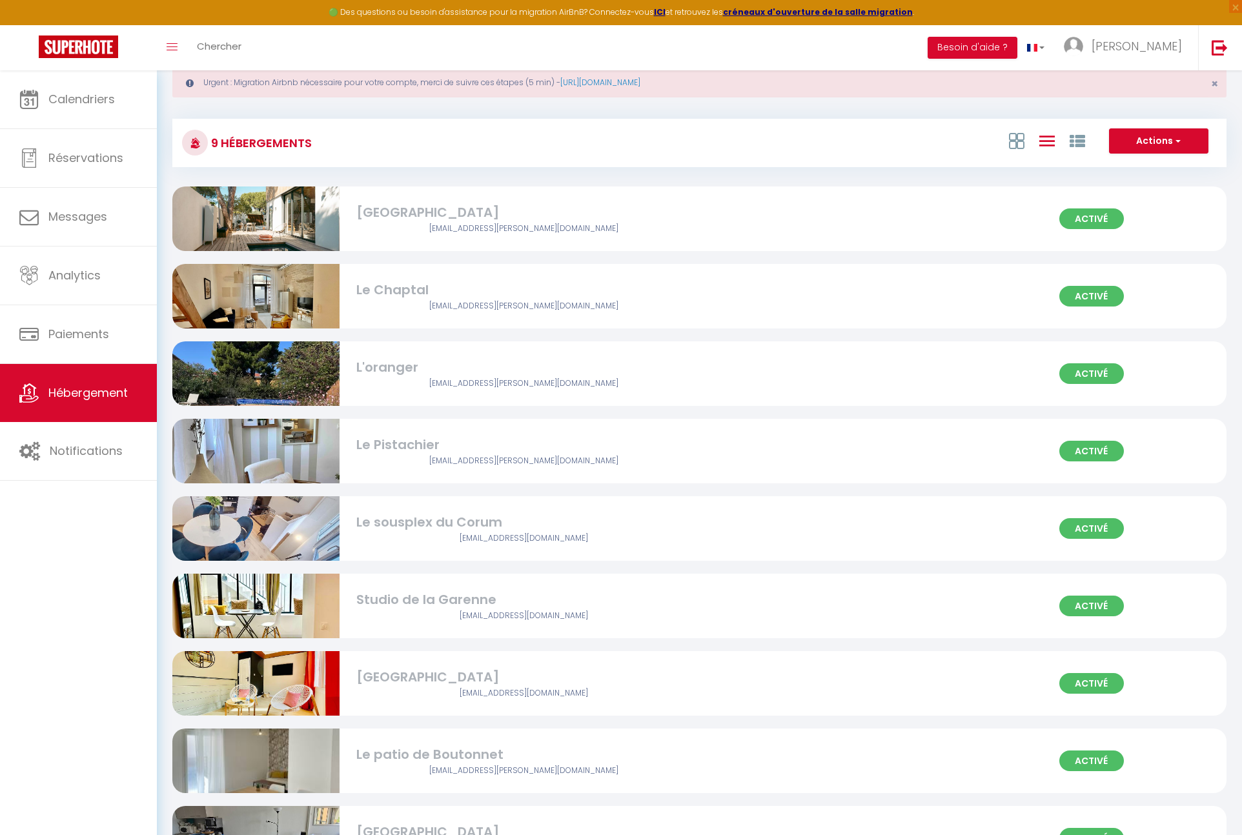
click at [429, 538] on div "[EMAIL_ADDRESS][DOMAIN_NAME]" at bounding box center [523, 539] width 334 height 12
select select "3"
select select "2"
select select "1"
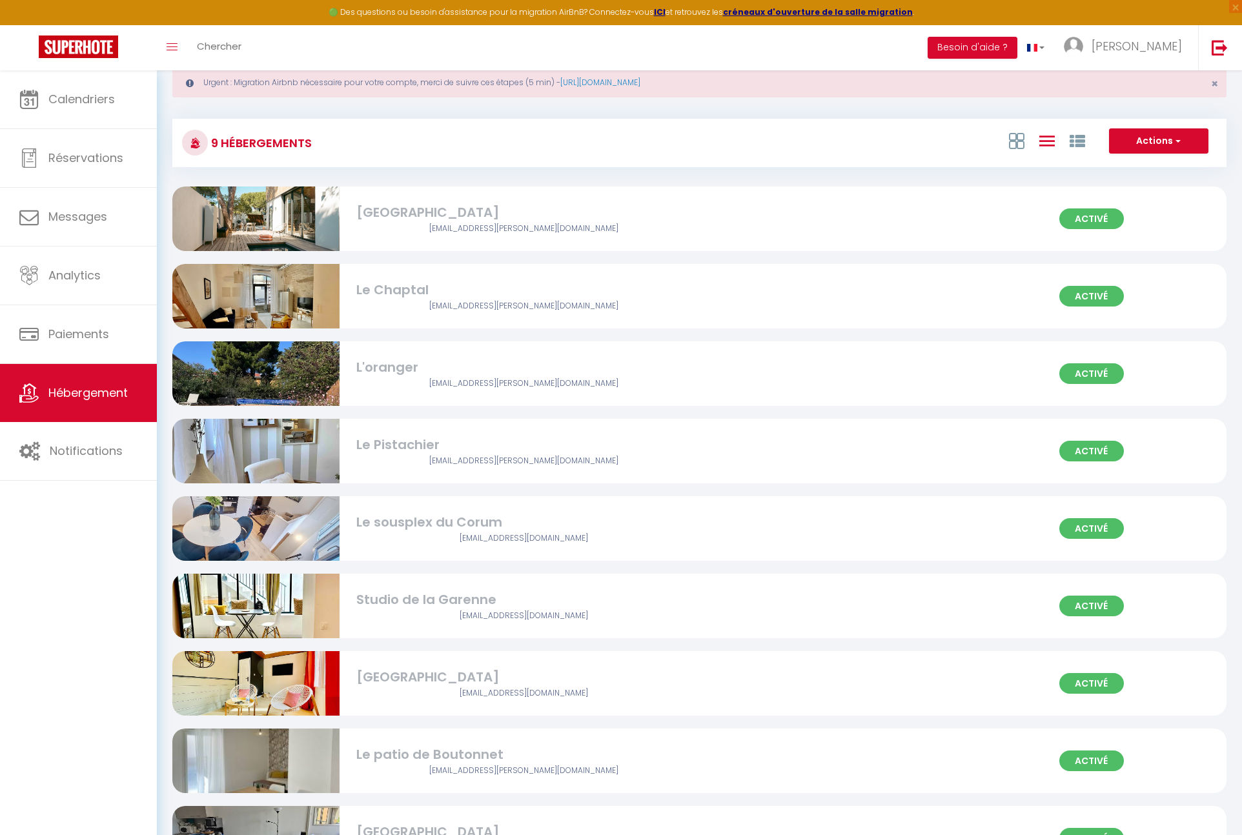
select select
select select "28"
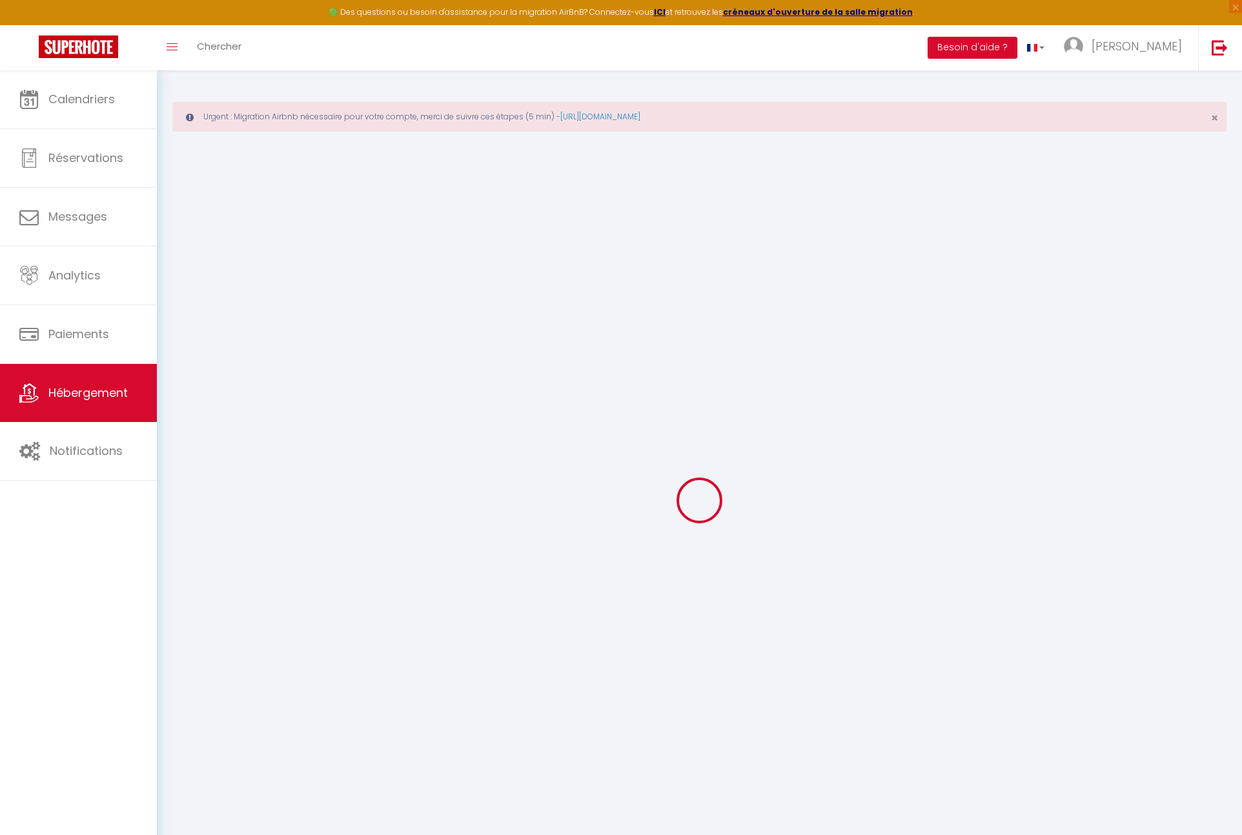
select select
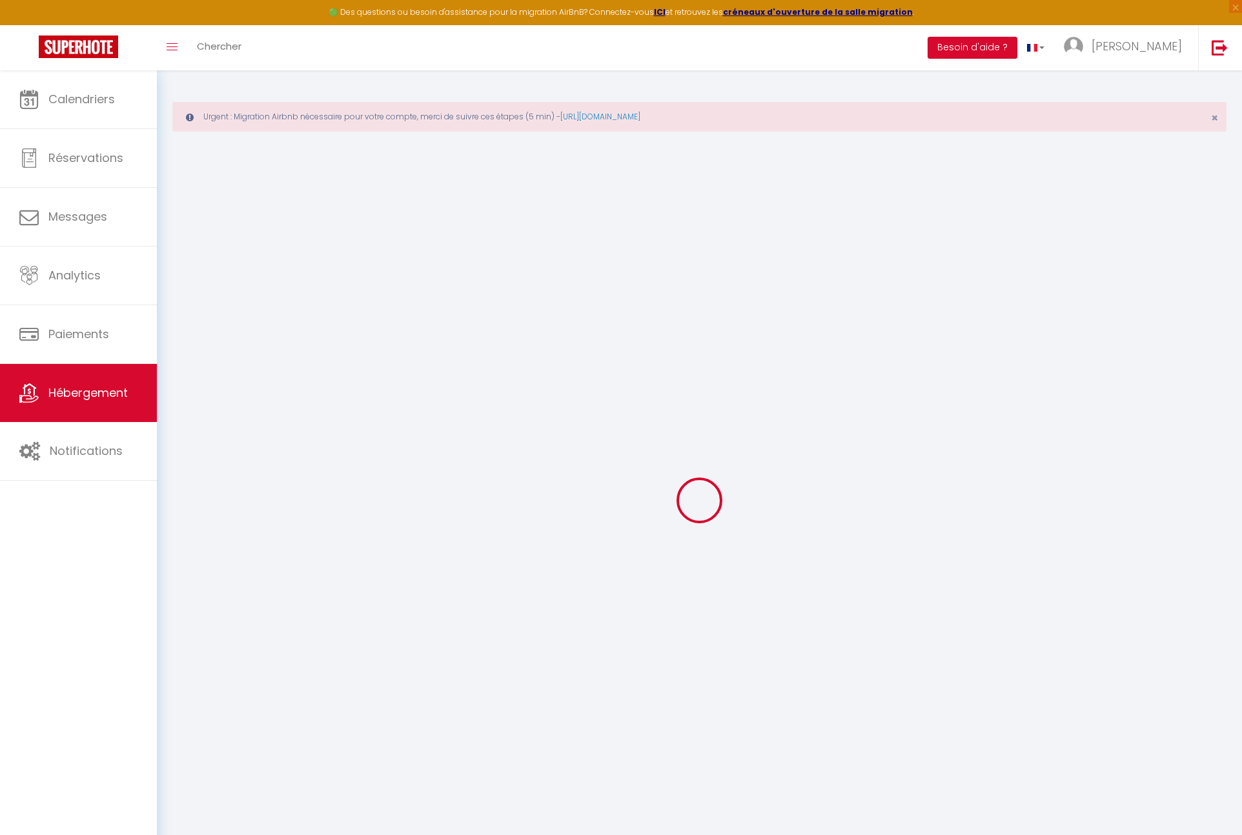
select select
checkbox input "false"
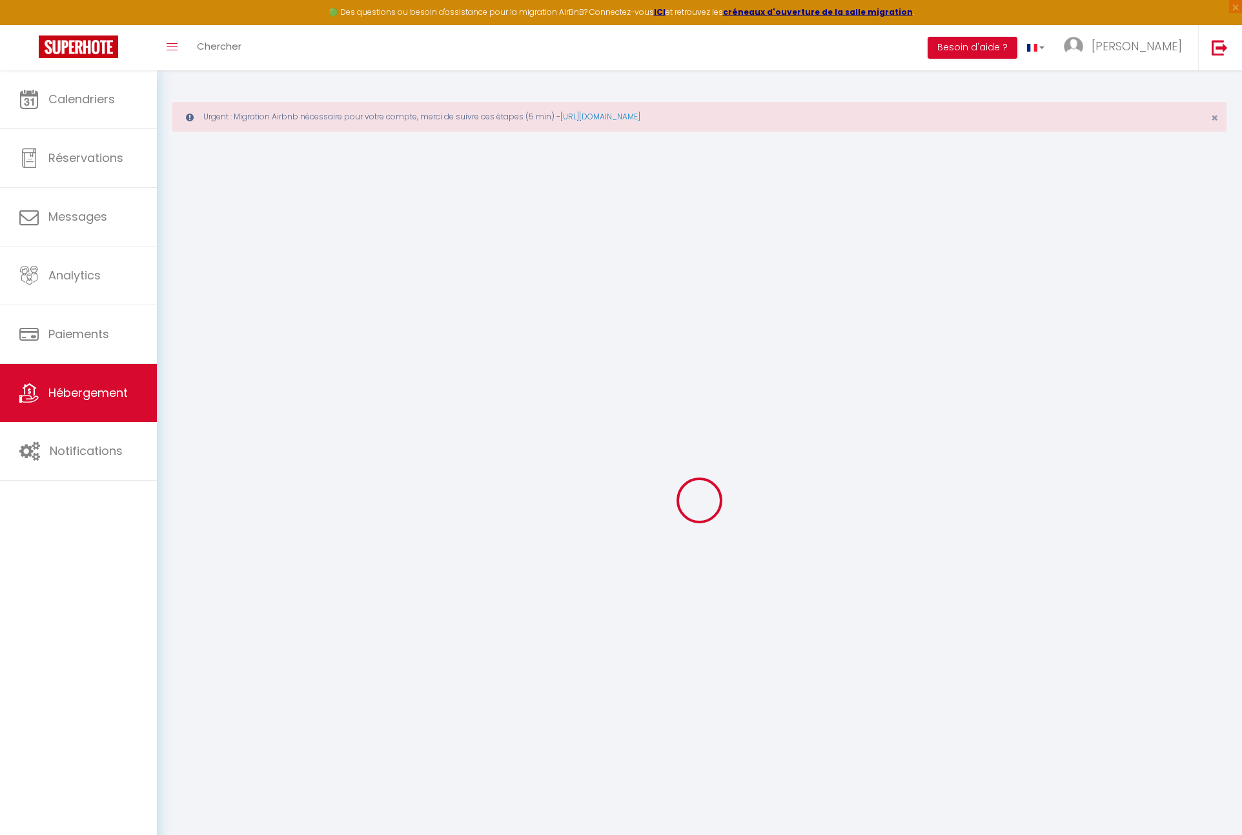
select select
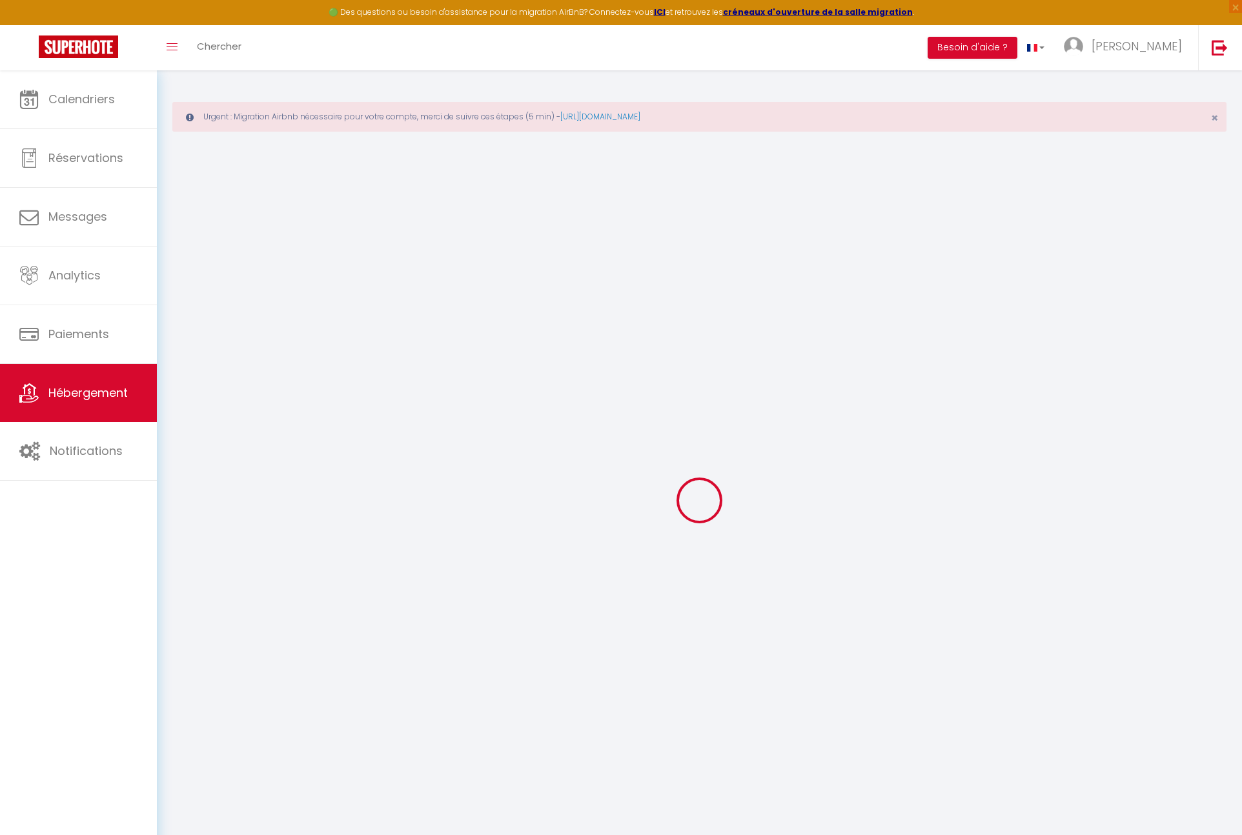
select select
checkbox input "false"
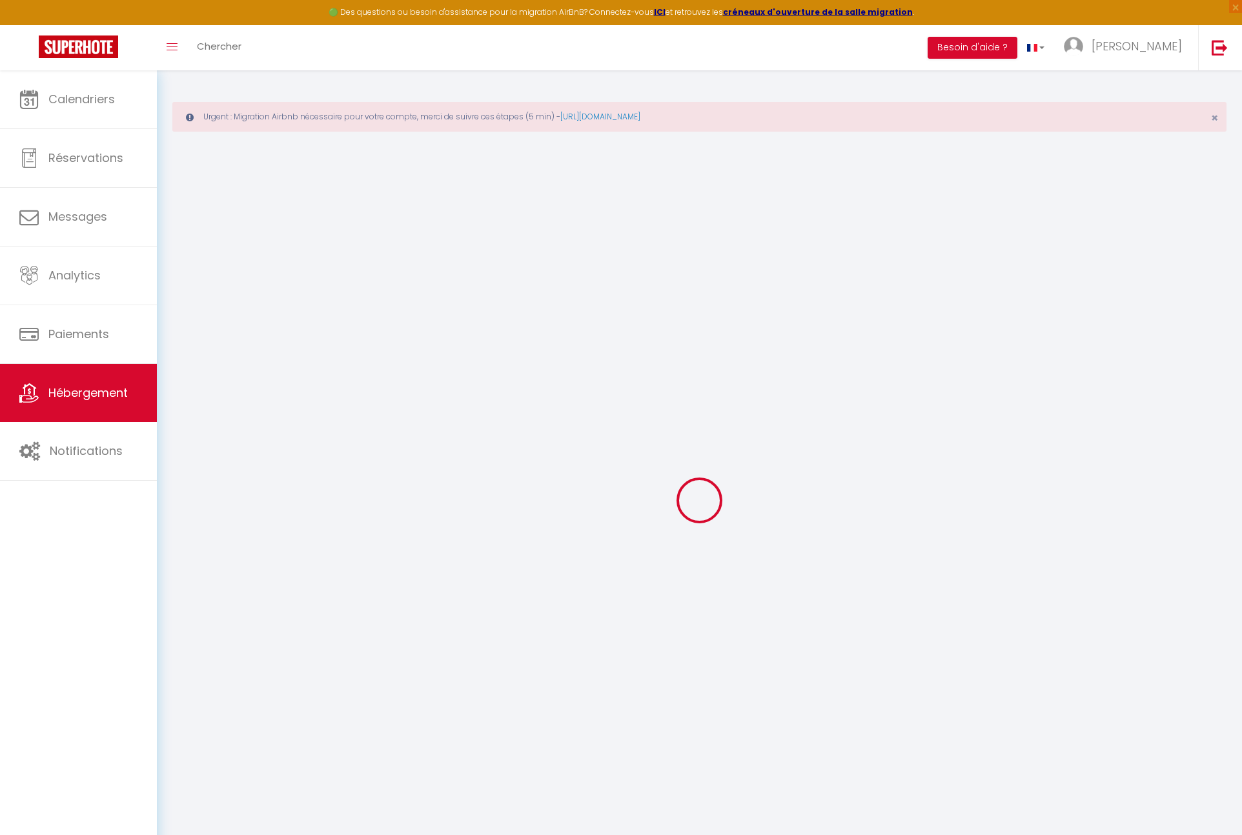
checkbox input "false"
select select
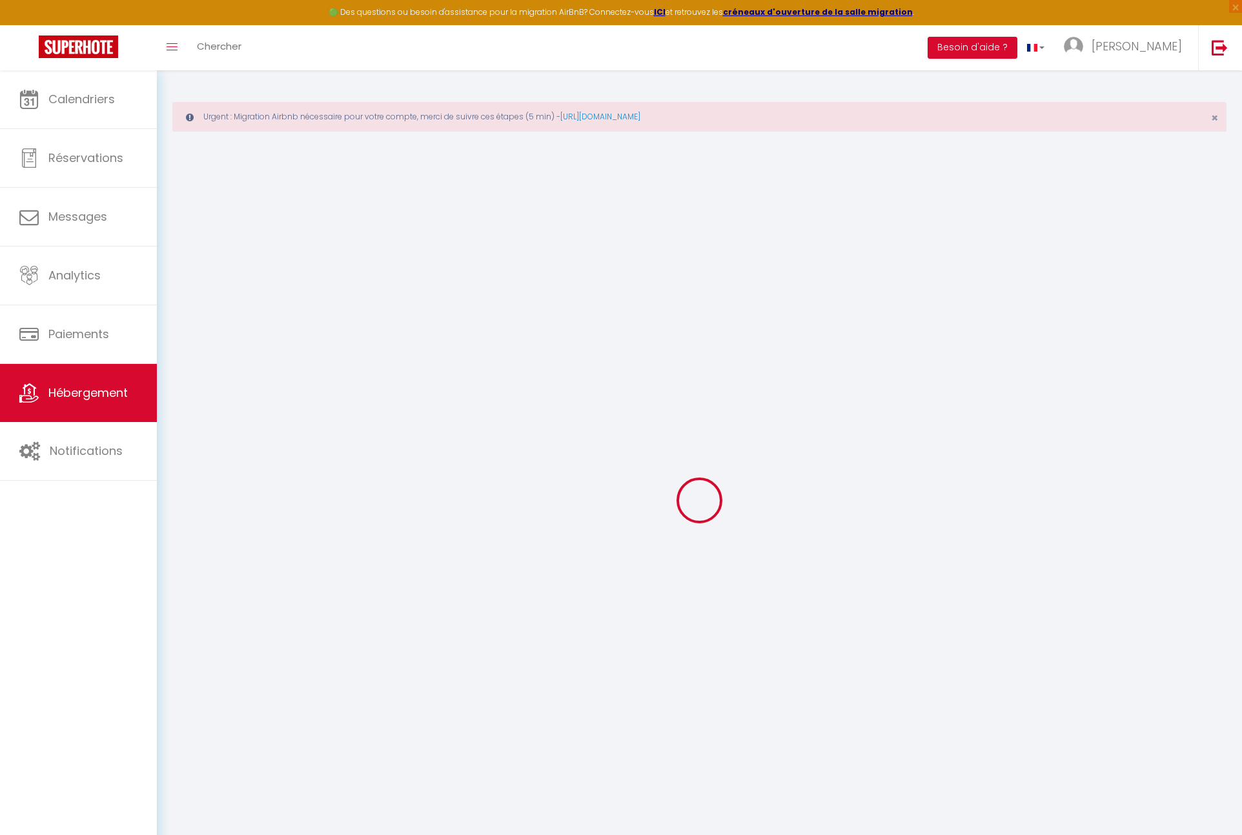
select select
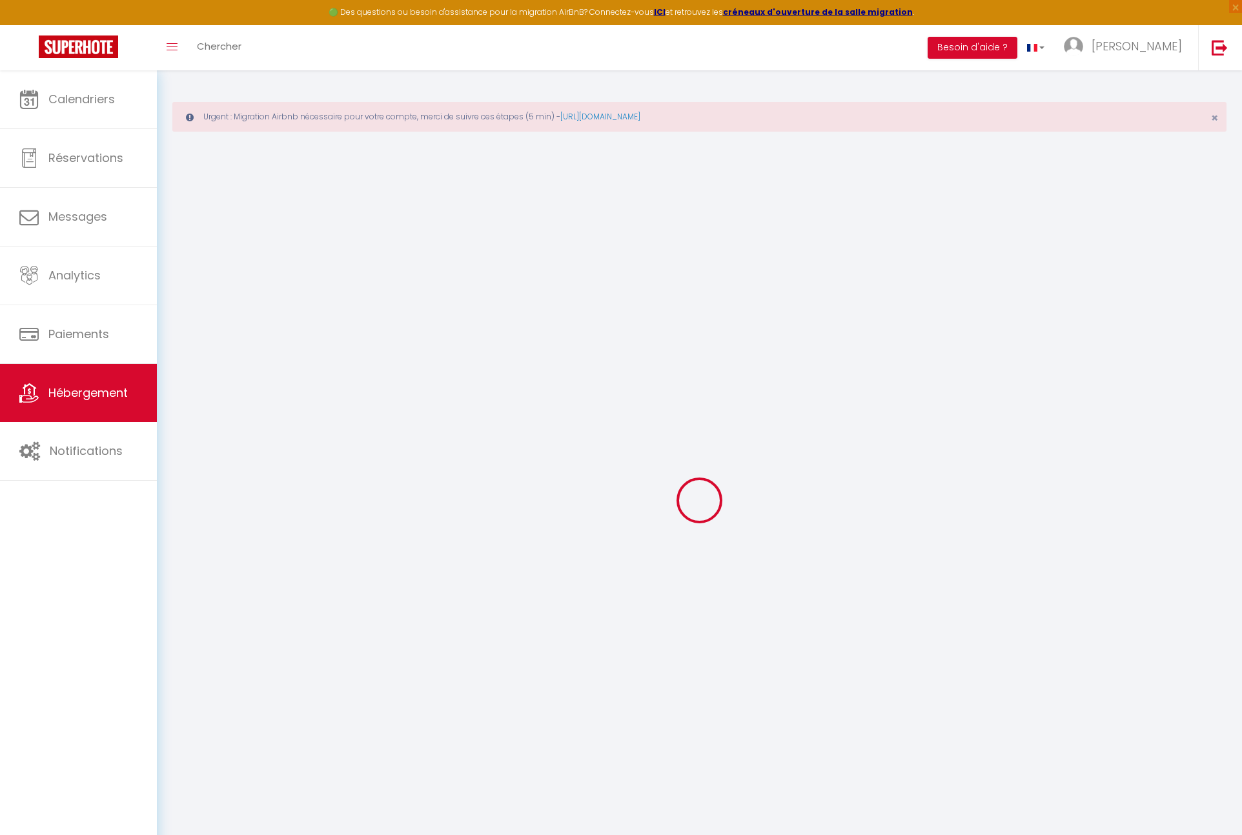
checkbox input "false"
select select
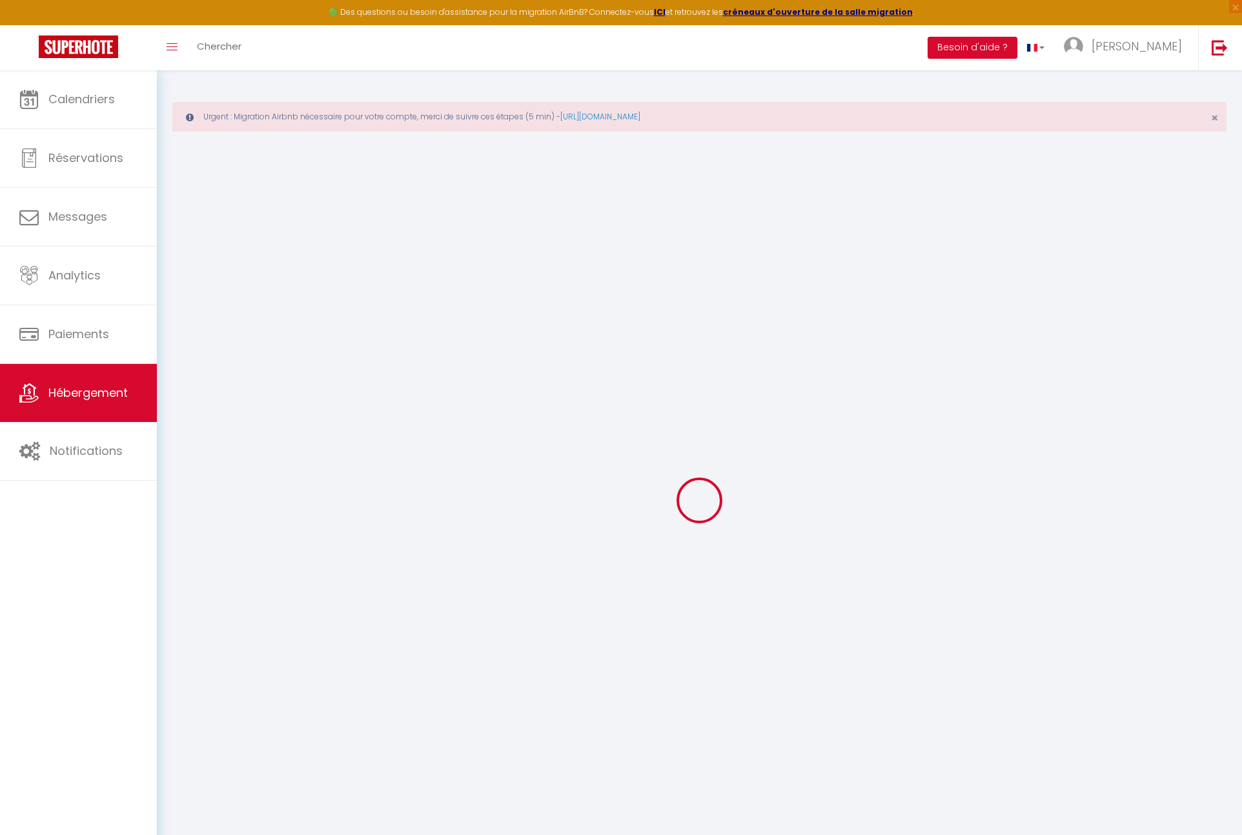
select select
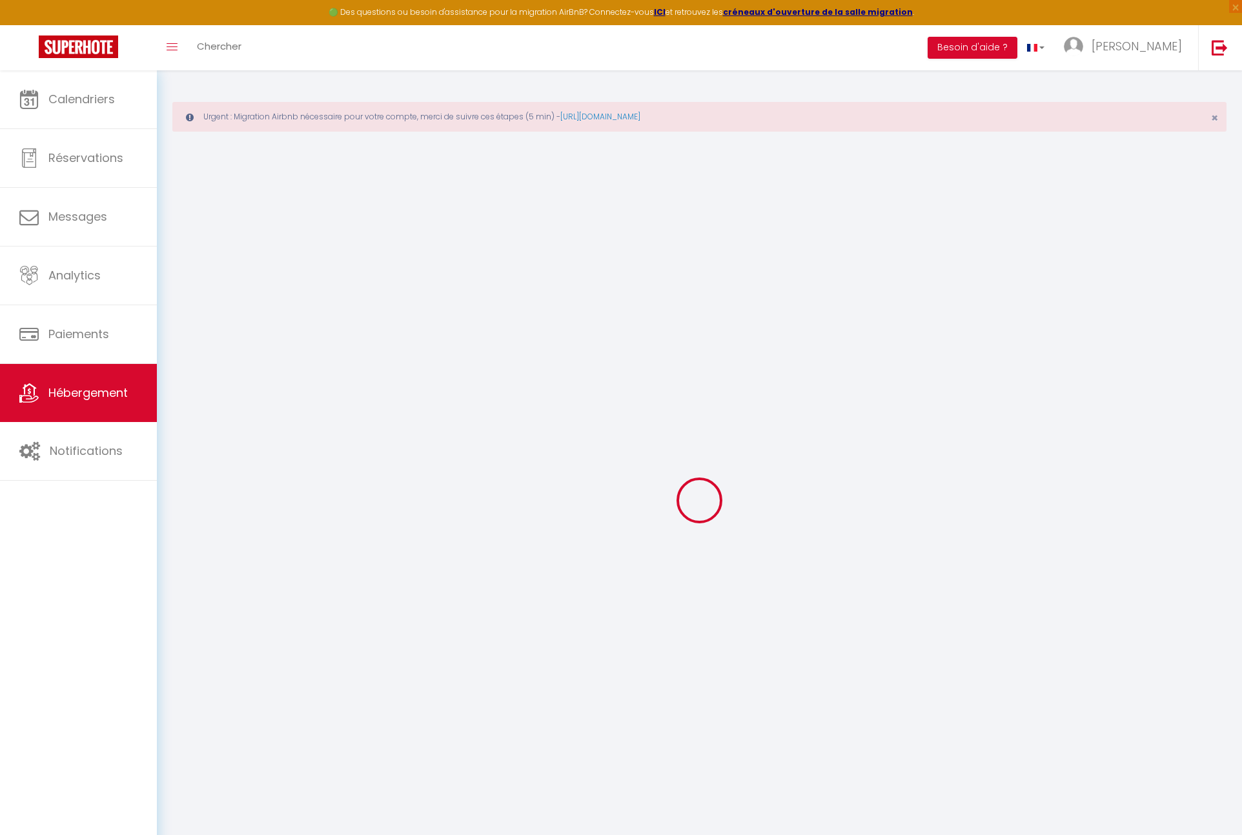
select select
checkbox input "false"
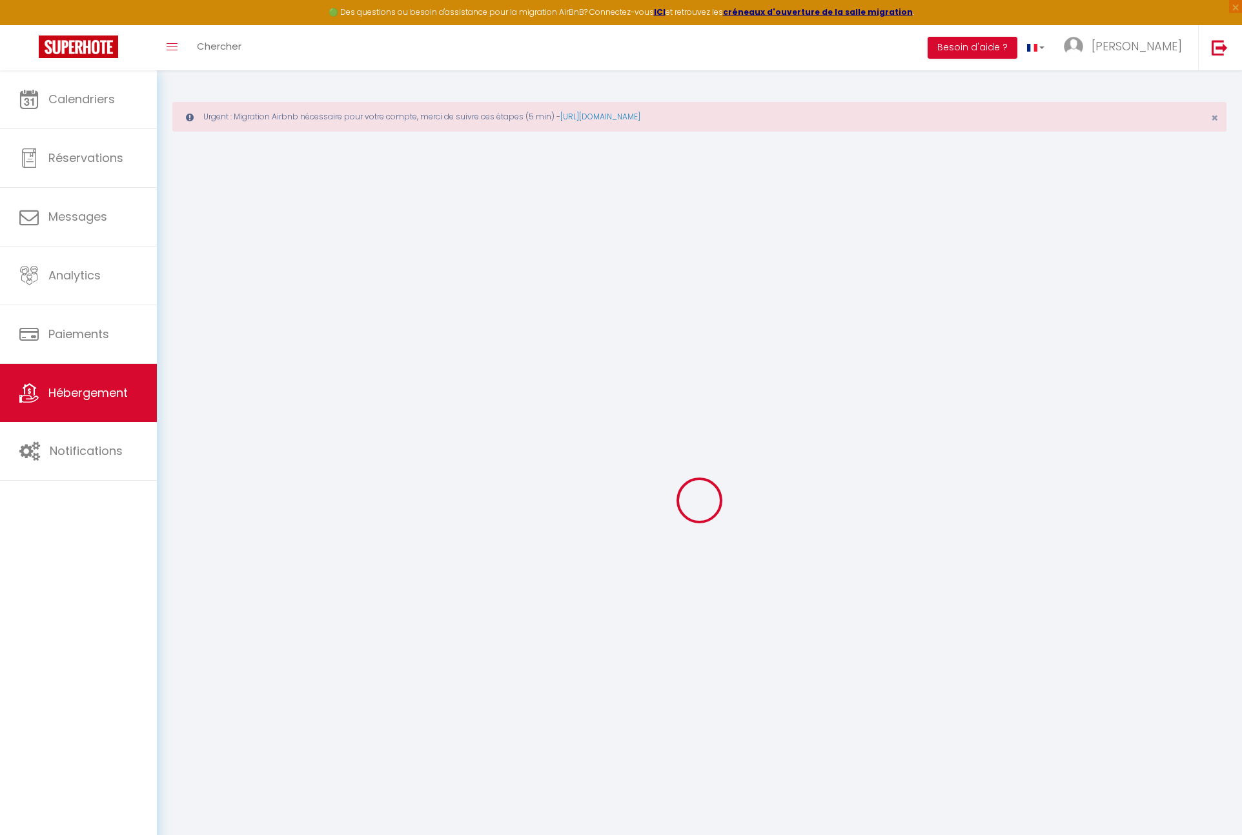
checkbox input "false"
select select
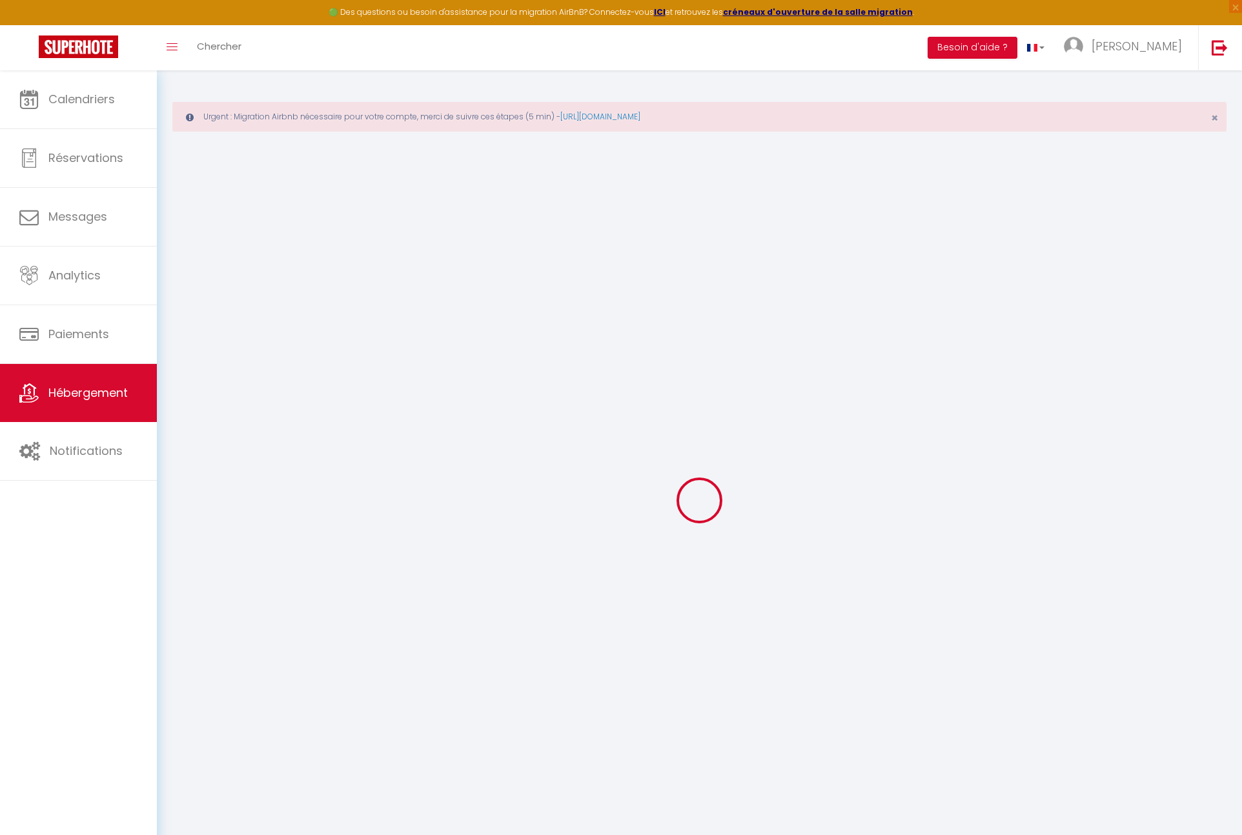
select select
checkbox input "false"
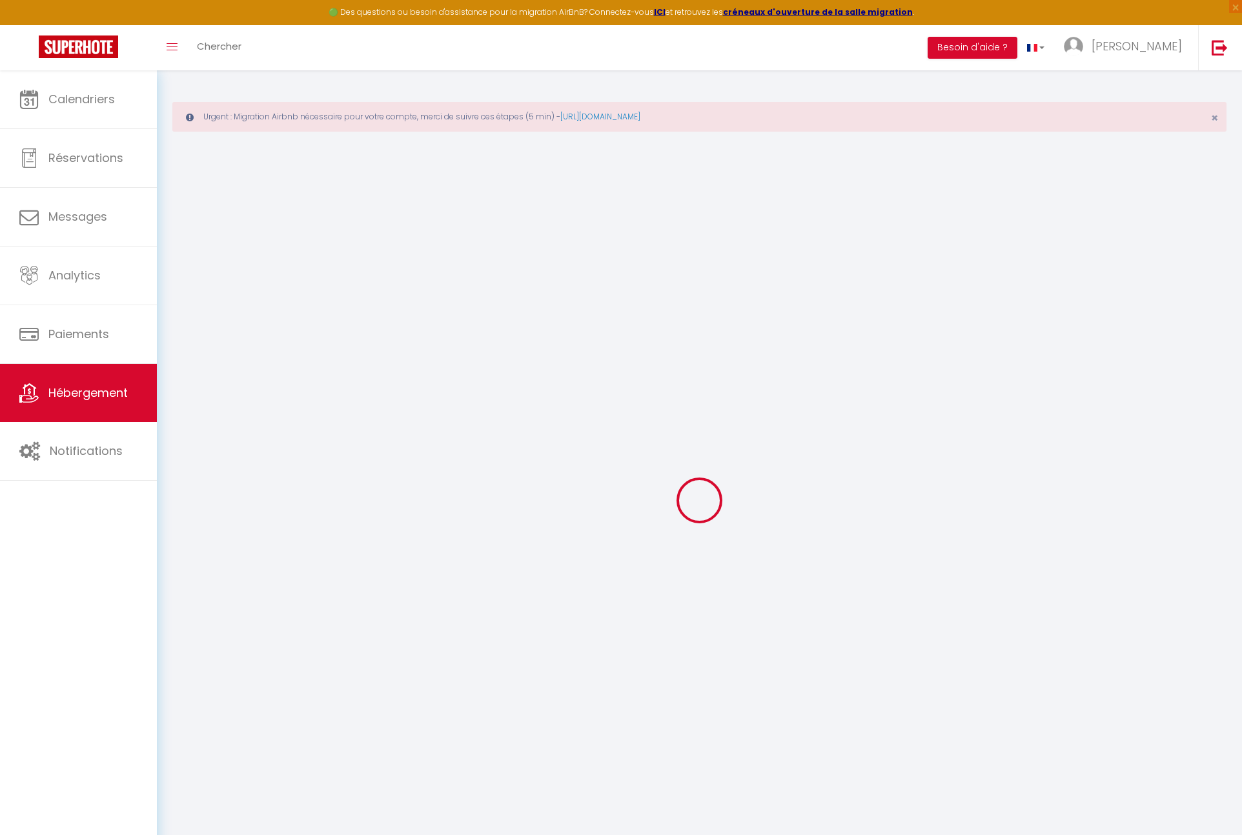
checkbox input "false"
select select
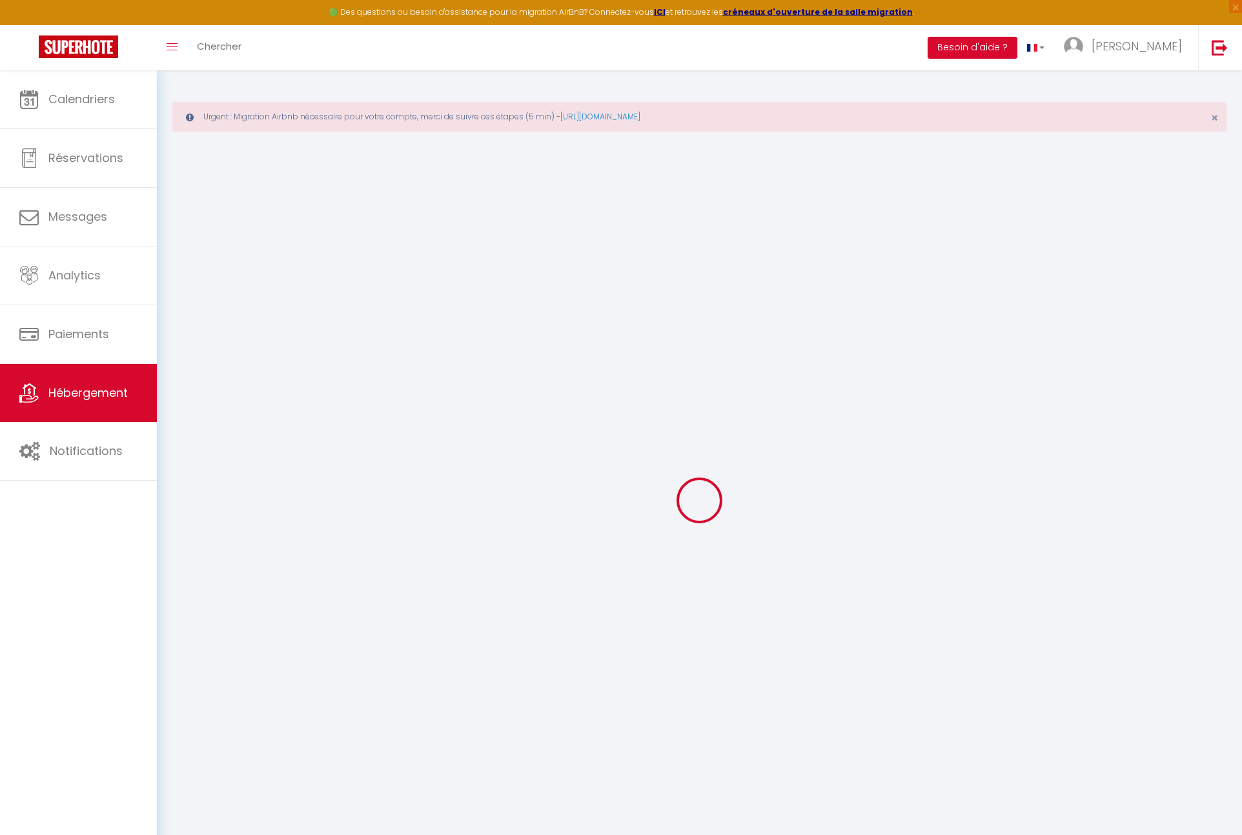
type input "Le sousplex du Corum"
type input "[DEMOGRAPHIC_DATA][PERSON_NAME]"
select select "2"
type input "56"
type input "50"
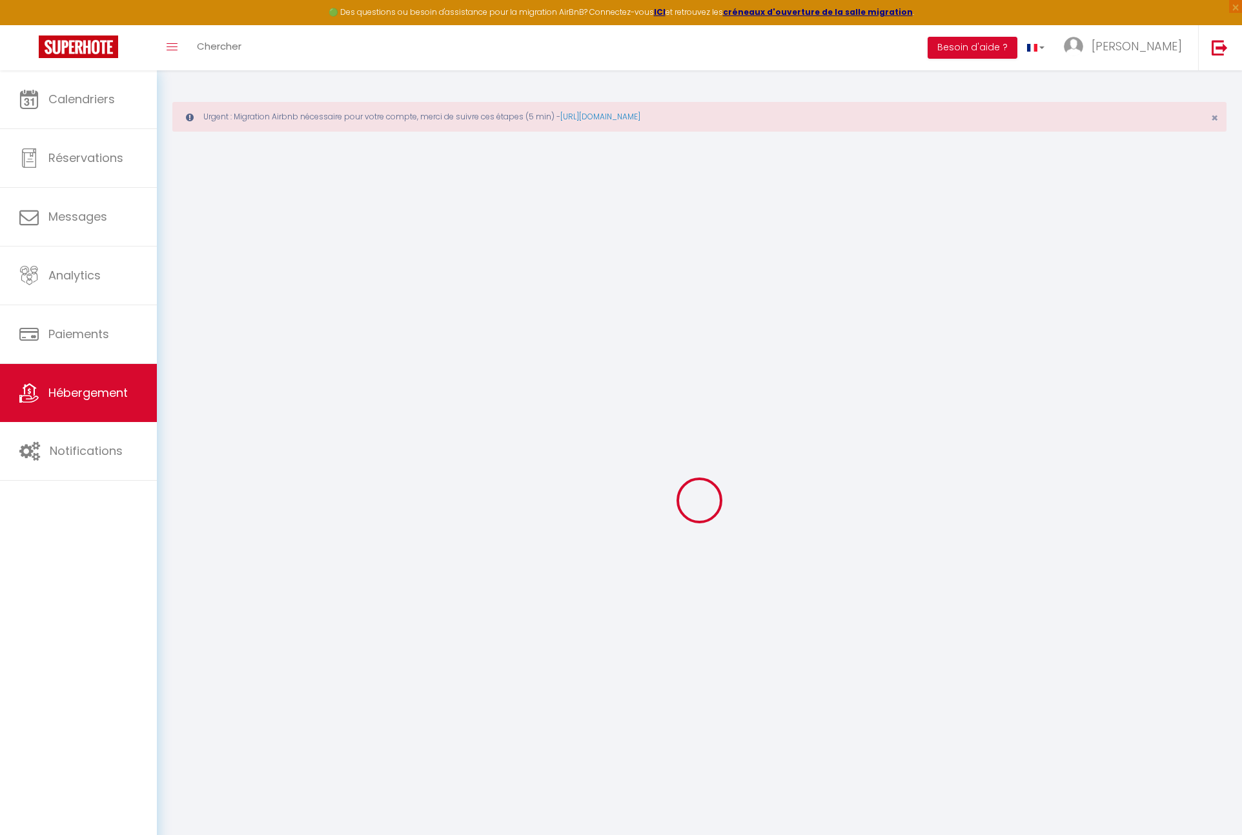
select select
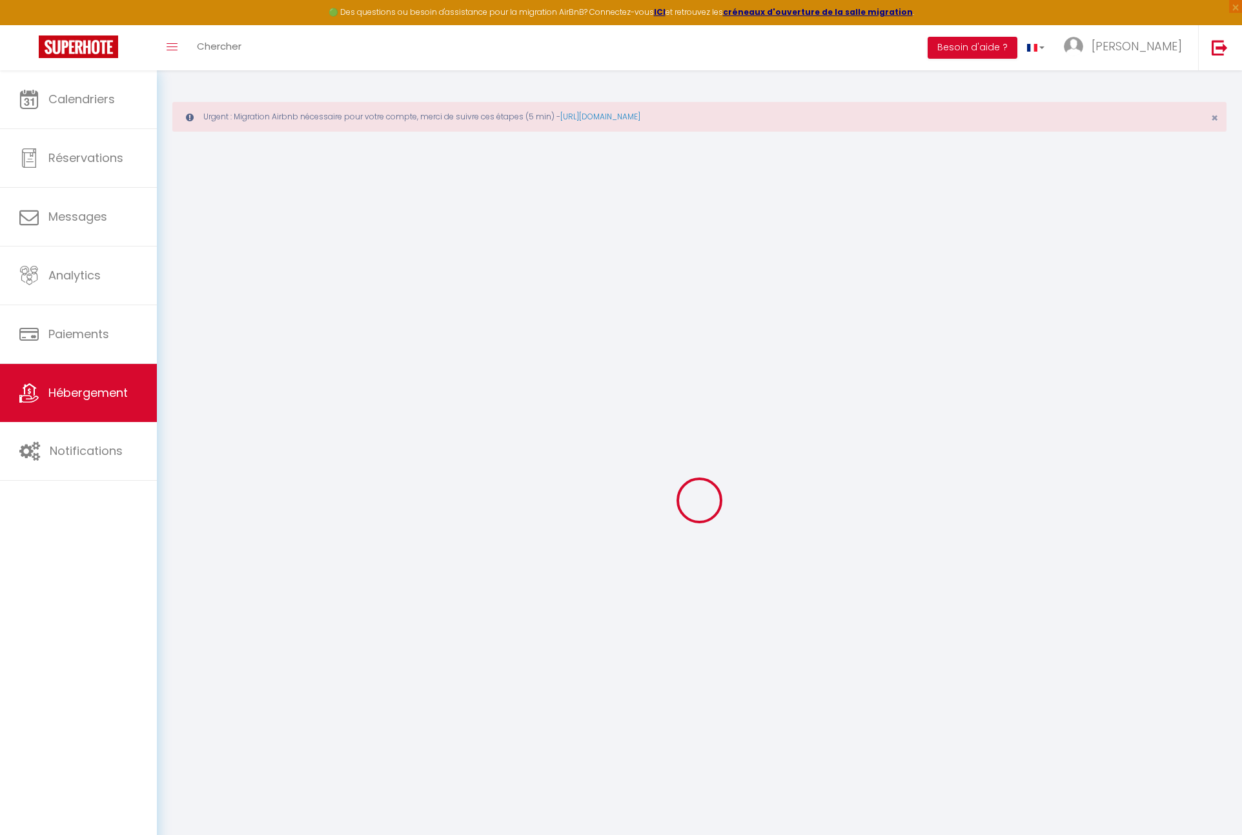
type input "100 Bd [PERSON_NAME]"
type input "34000"
type input "[GEOGRAPHIC_DATA]"
type input "[EMAIL_ADDRESS][PERSON_NAME][DOMAIN_NAME]"
select select
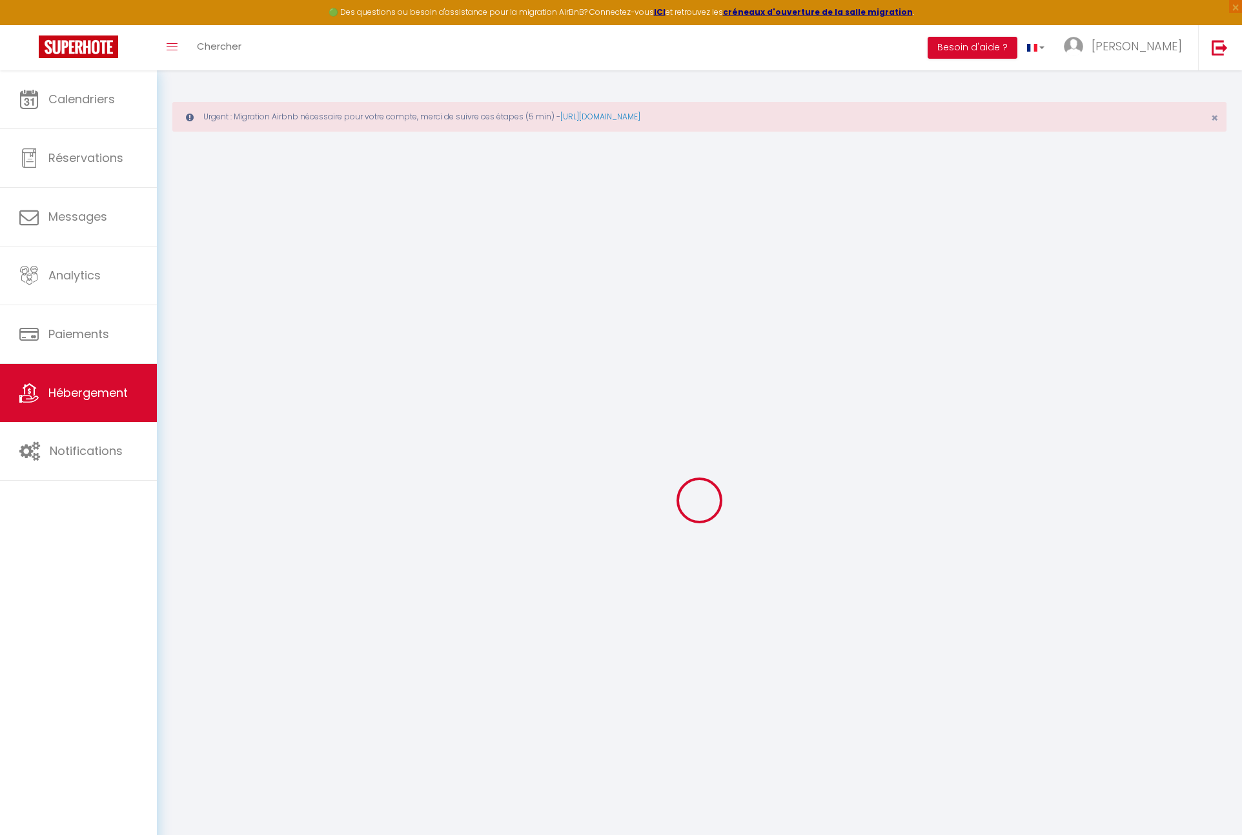
checkbox input "true"
checkbox input "false"
type input "0"
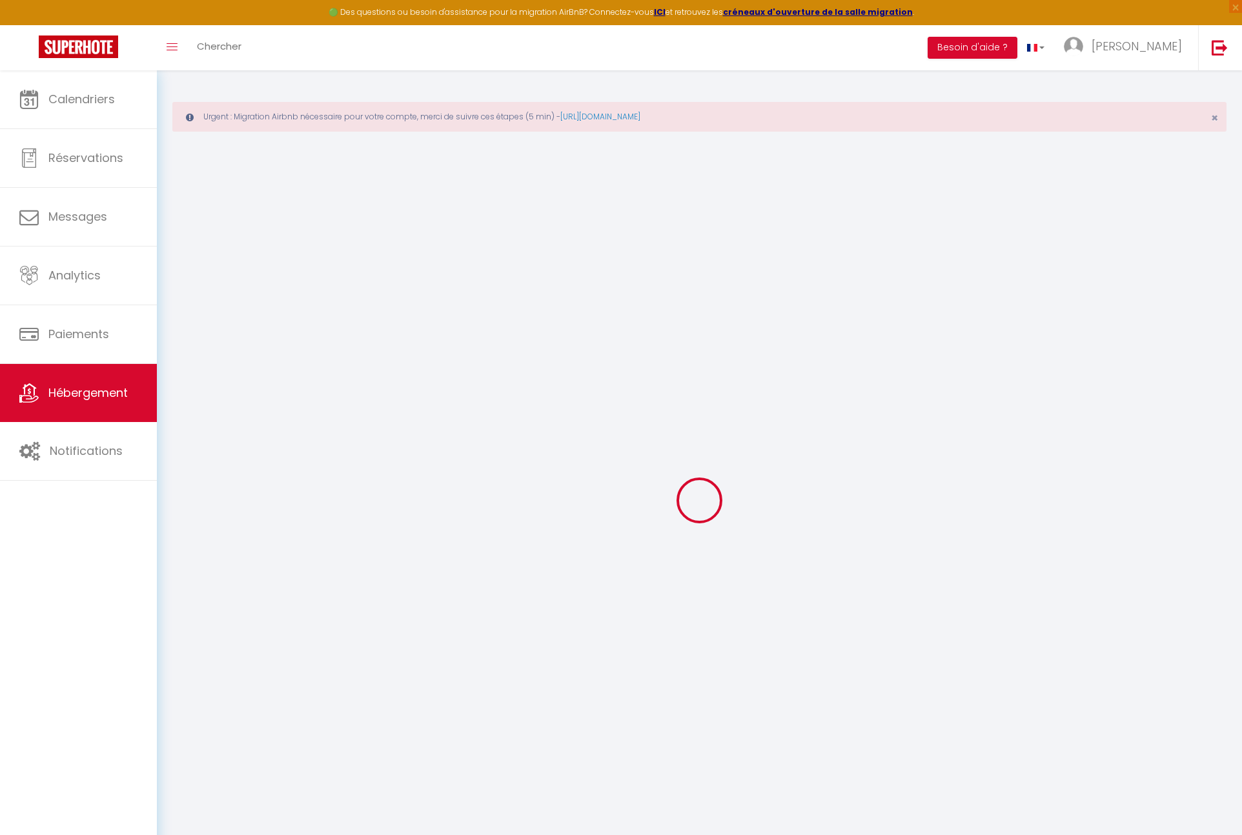
type input "0"
select select
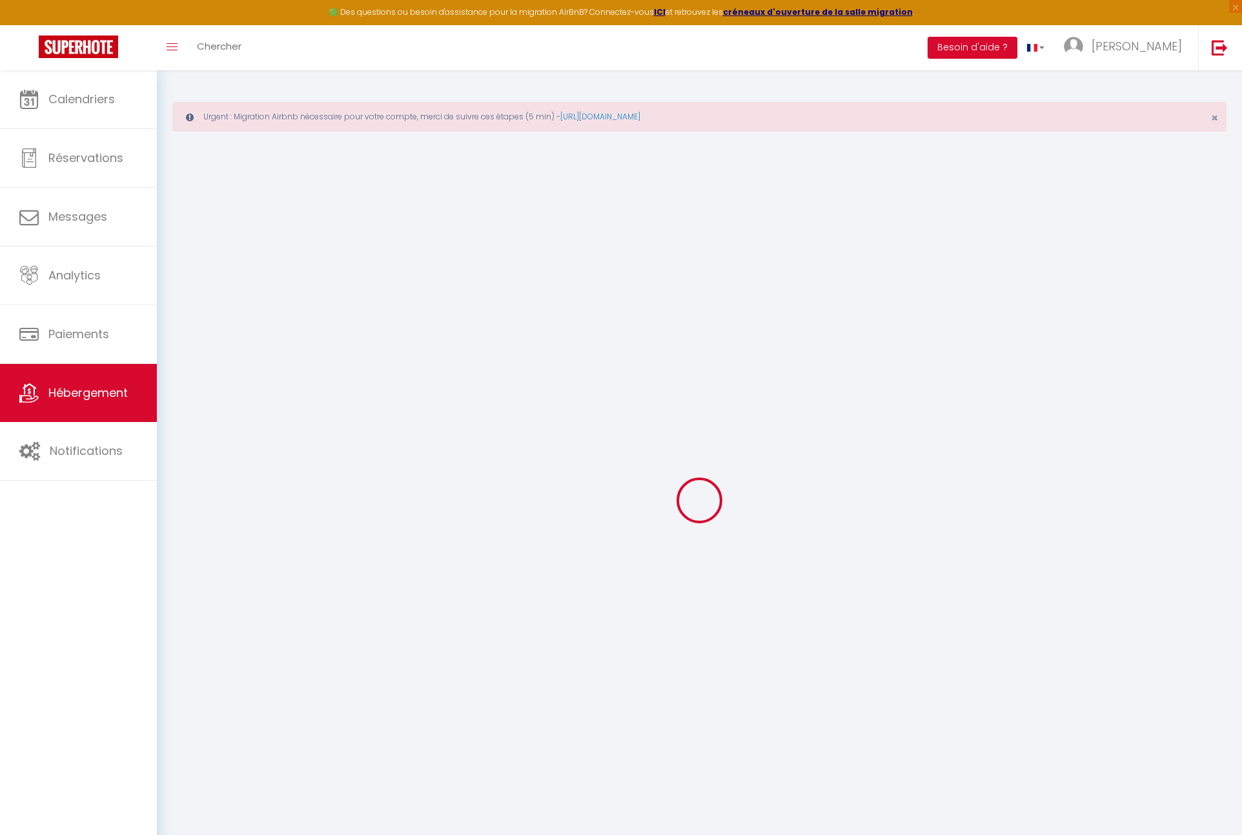
select select
checkbox input "true"
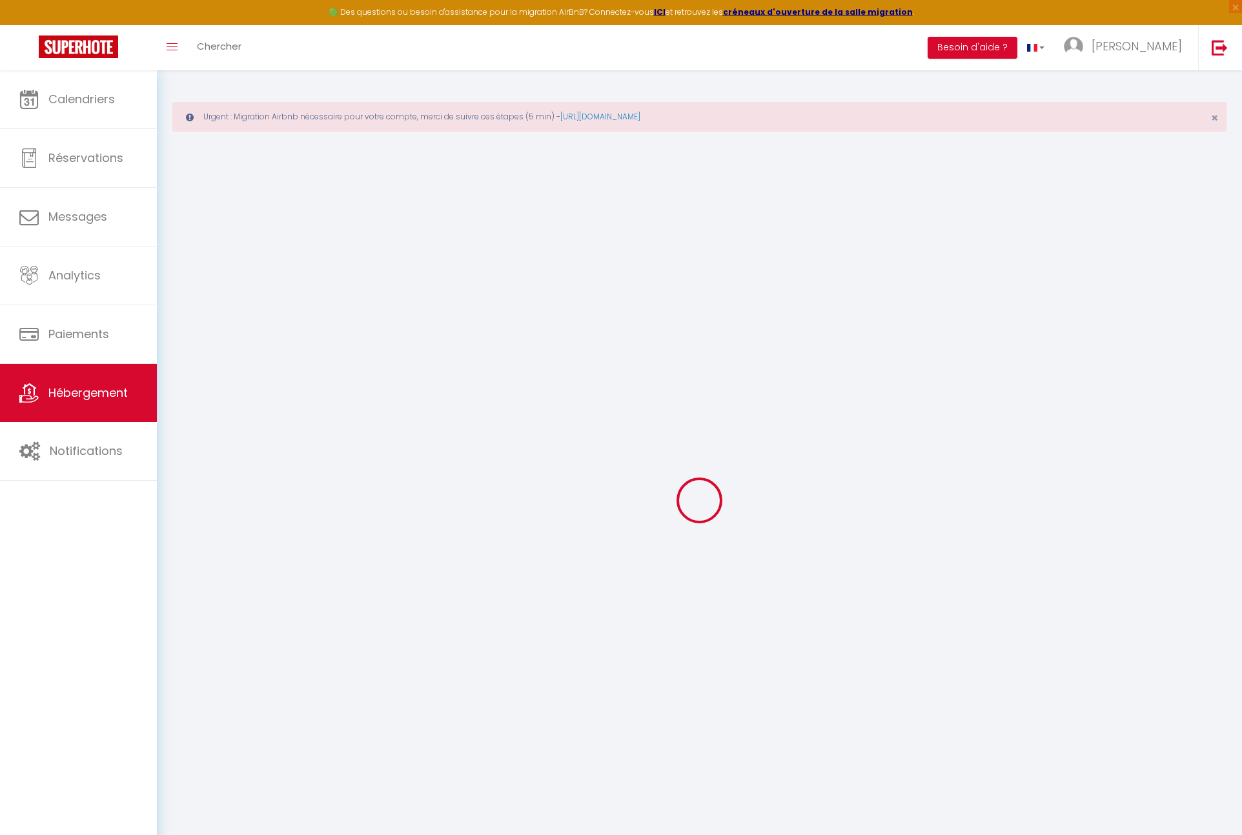
checkbox input "false"
select select
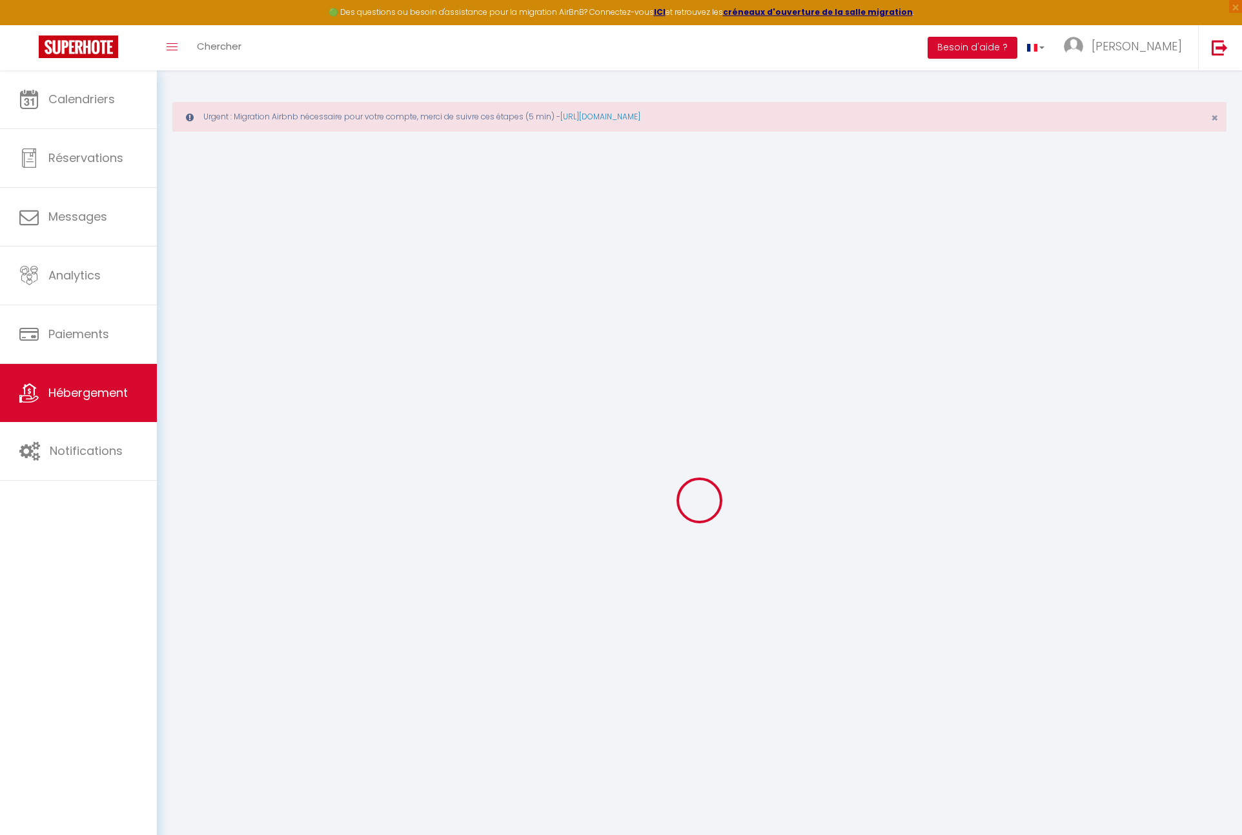
select select
checkbox input "true"
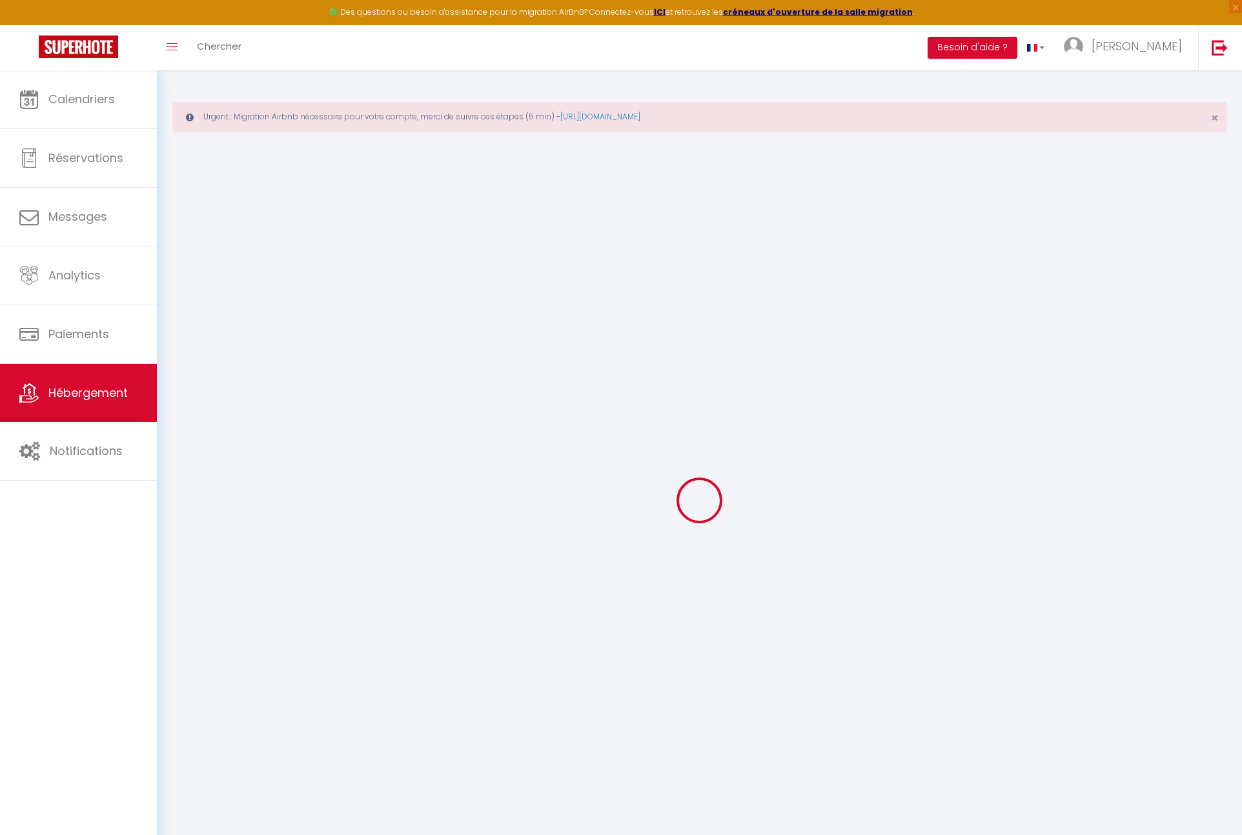
checkbox input "false"
select select
checkbox input "true"
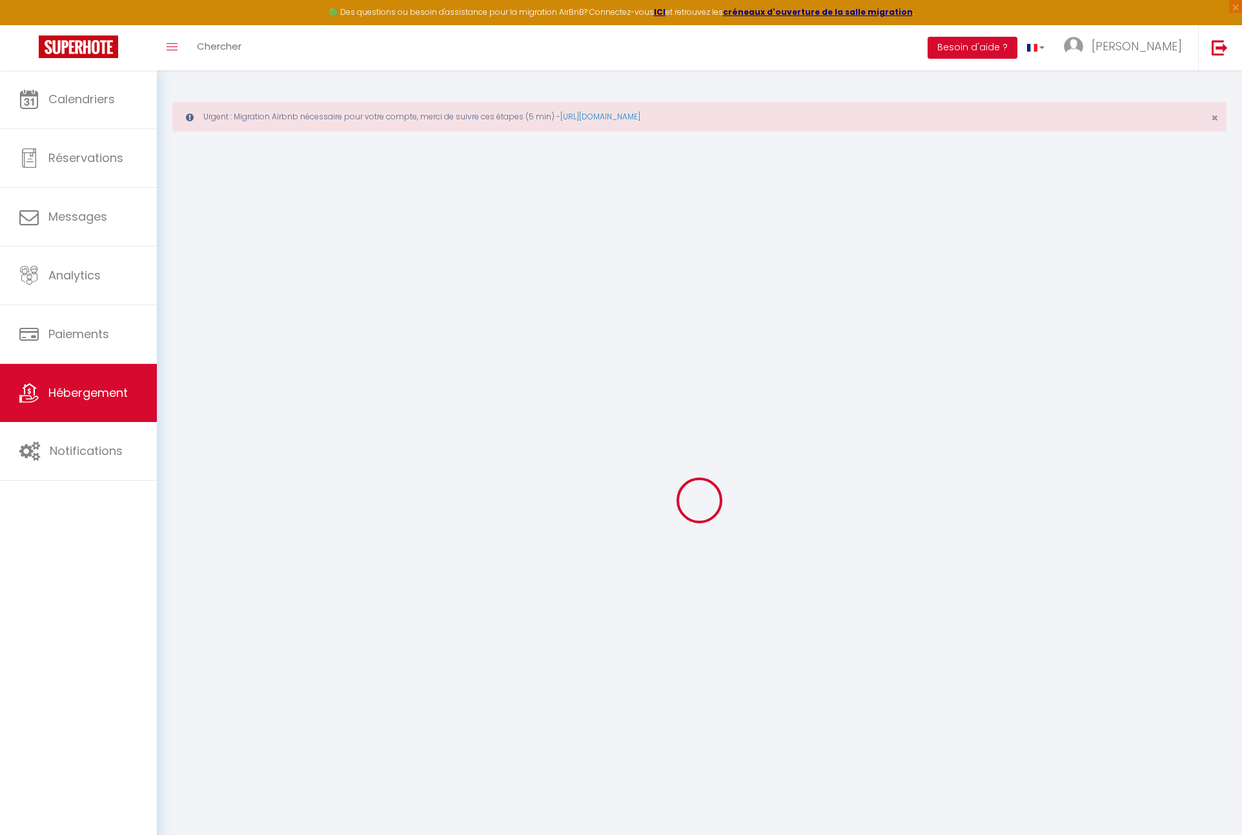
checkbox input "false"
select select "+ 22 %"
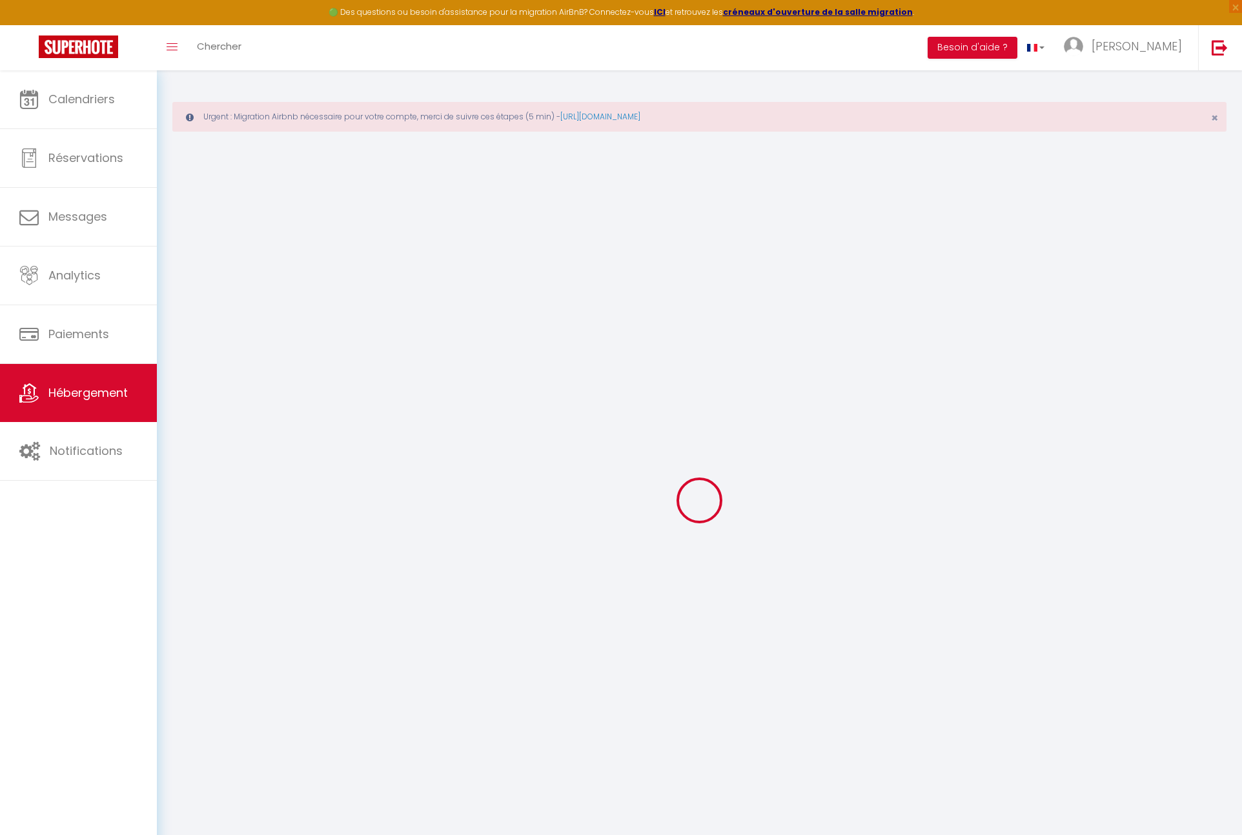
select select
checkbox input "true"
checkbox input "false"
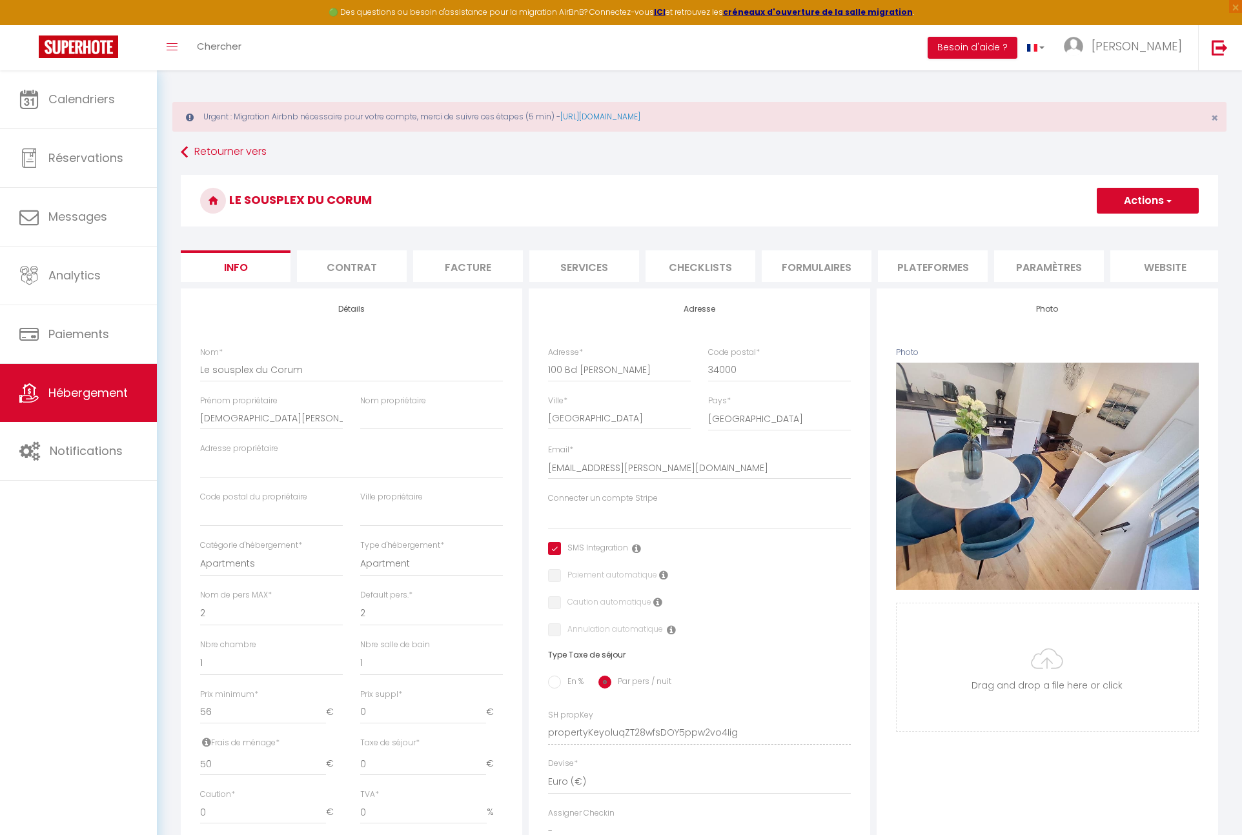
click at [938, 263] on li "Plateformes" at bounding box center [933, 266] width 110 height 32
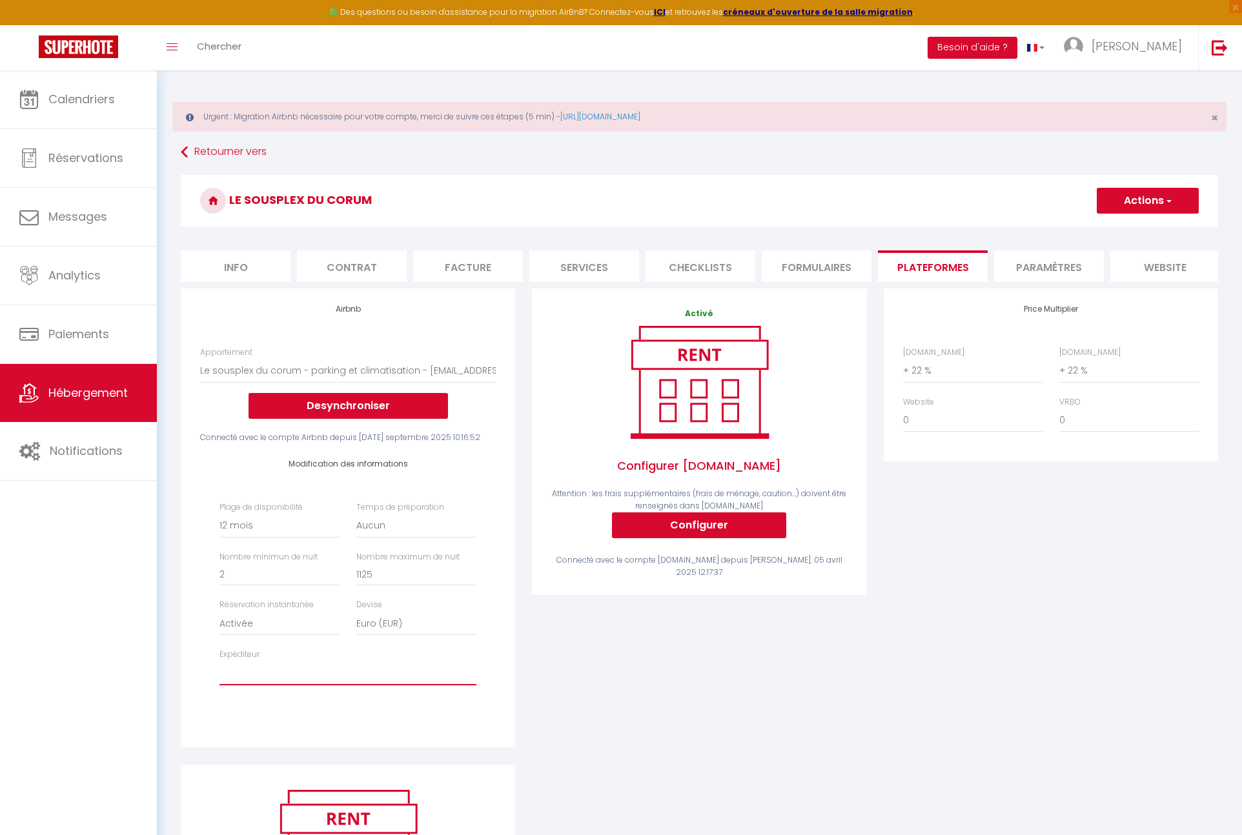
click at [281, 683] on select "[EMAIL_ADDRESS][PERSON_NAME][DOMAIN_NAME] [EMAIL_ADDRESS][DOMAIN_NAME] [EMAIL_A…" at bounding box center [347, 673] width 257 height 25
click at [219, 661] on select "[EMAIL_ADDRESS][PERSON_NAME][DOMAIN_NAME] [EMAIL_ADDRESS][DOMAIN_NAME] [EMAIL_A…" at bounding box center [347, 673] width 257 height 25
click at [1141, 194] on button "Actions" at bounding box center [1148, 201] width 102 height 26
click at [1134, 226] on link "Enregistrer" at bounding box center [1147, 229] width 102 height 17
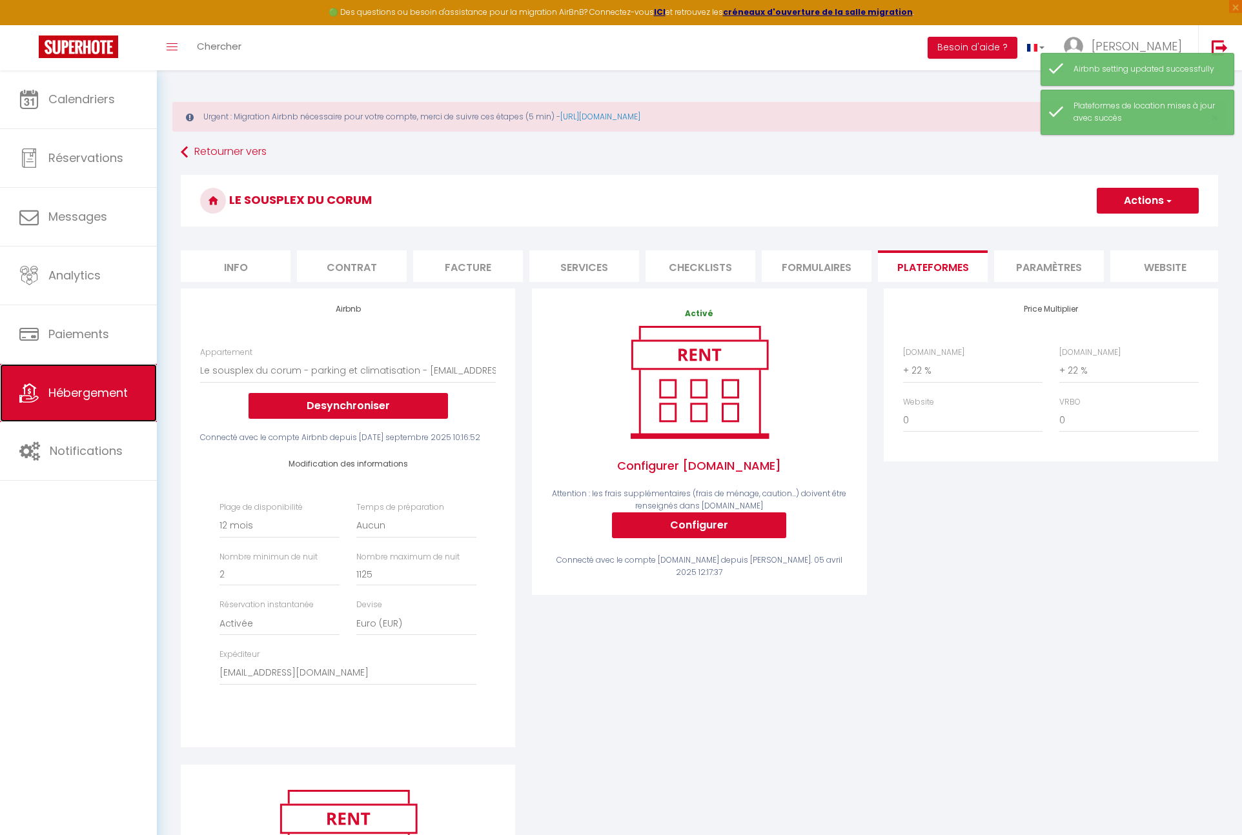
click at [85, 392] on span "Hébergement" at bounding box center [87, 393] width 79 height 16
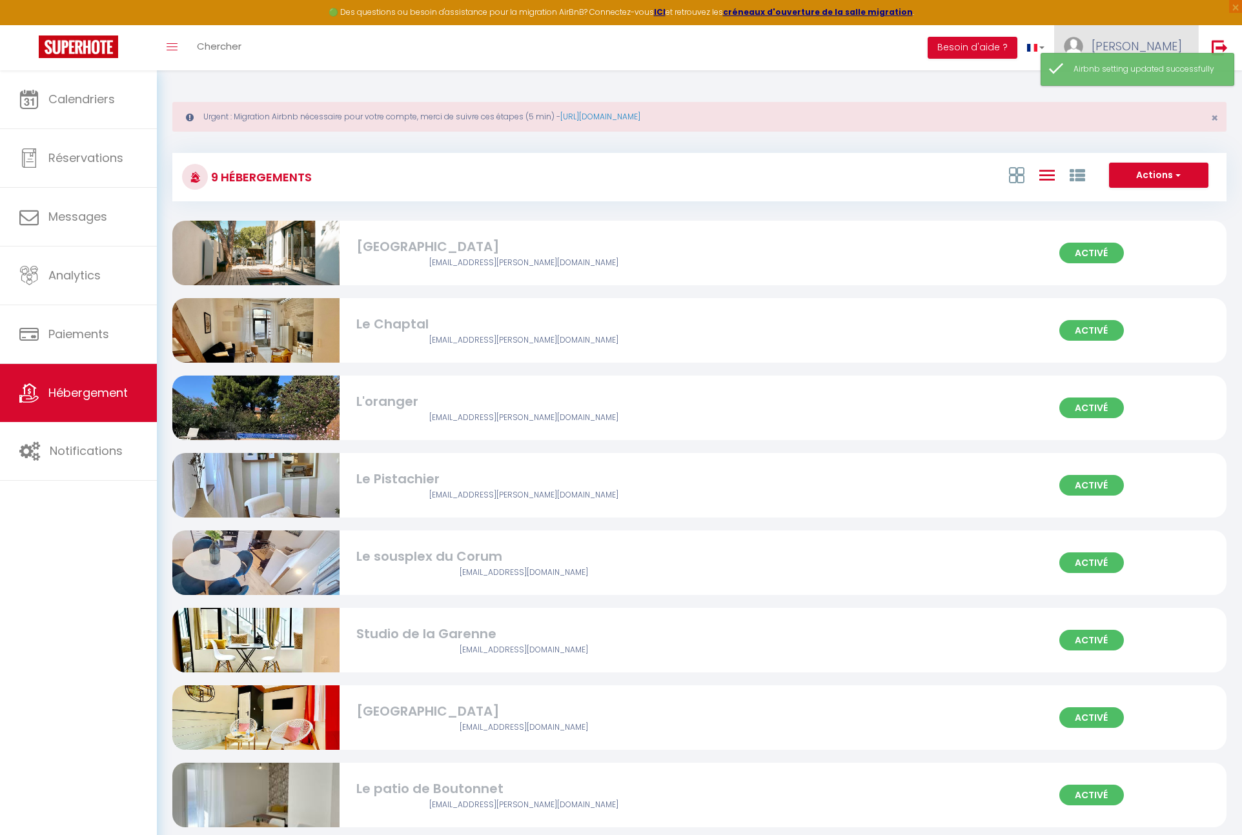
click at [1083, 44] on img at bounding box center [1073, 46] width 19 height 19
click at [1131, 82] on link "Paramètres" at bounding box center [1147, 90] width 96 height 22
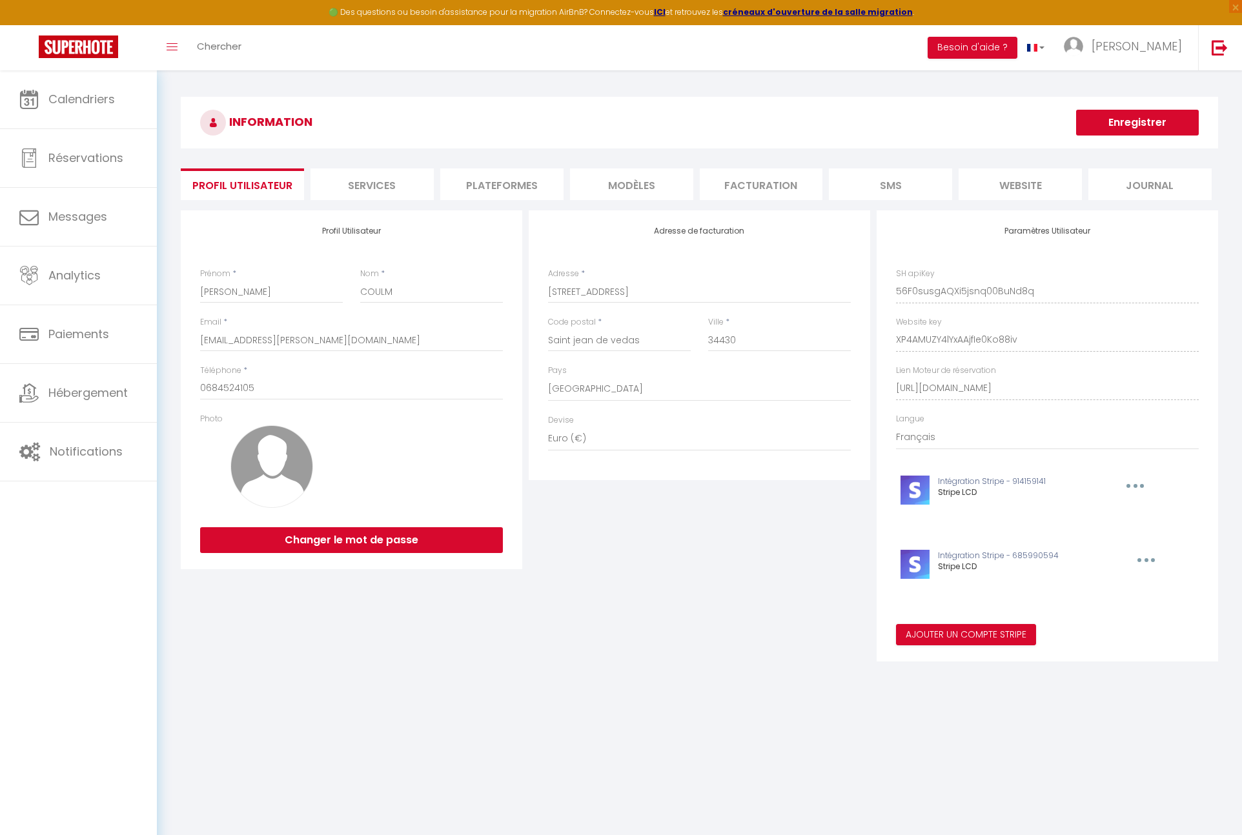
click at [530, 170] on li "Plateformes" at bounding box center [501, 184] width 123 height 32
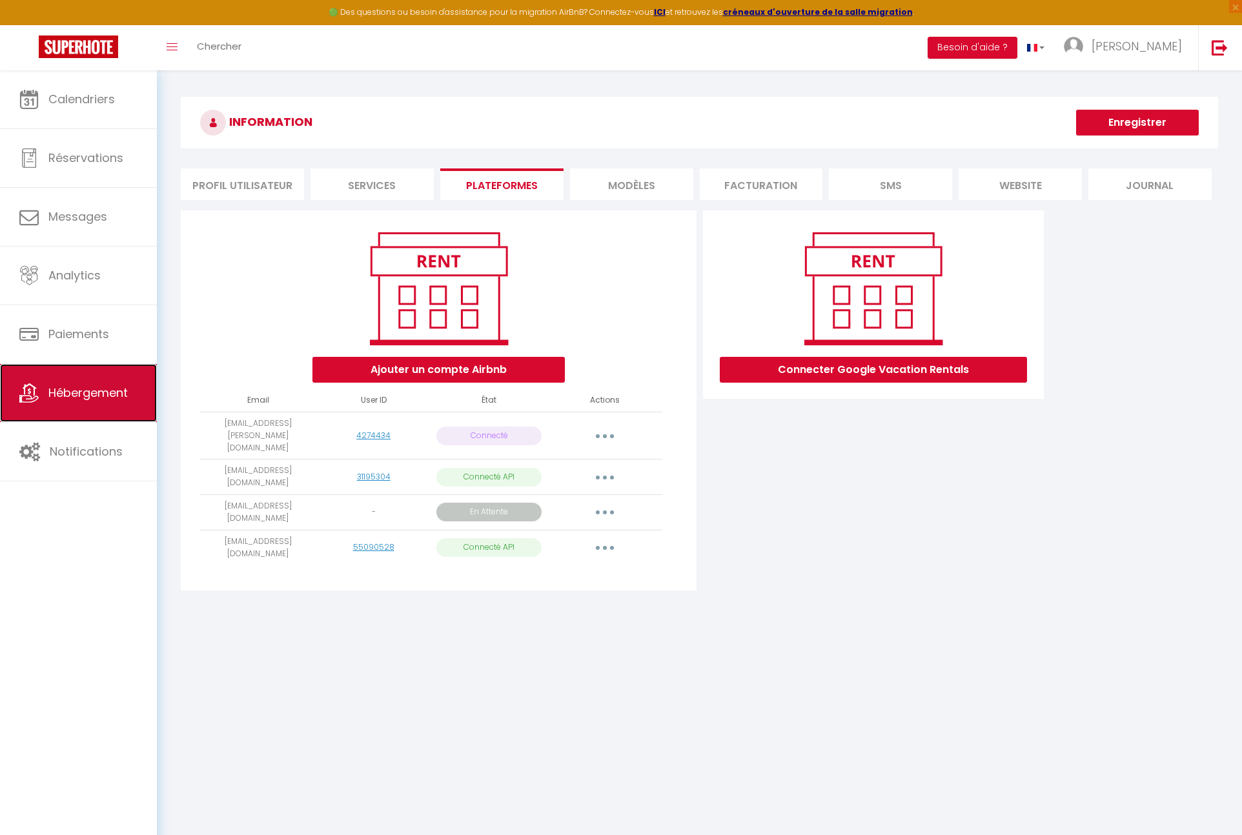
click at [106, 402] on link "Hébergement" at bounding box center [78, 393] width 157 height 58
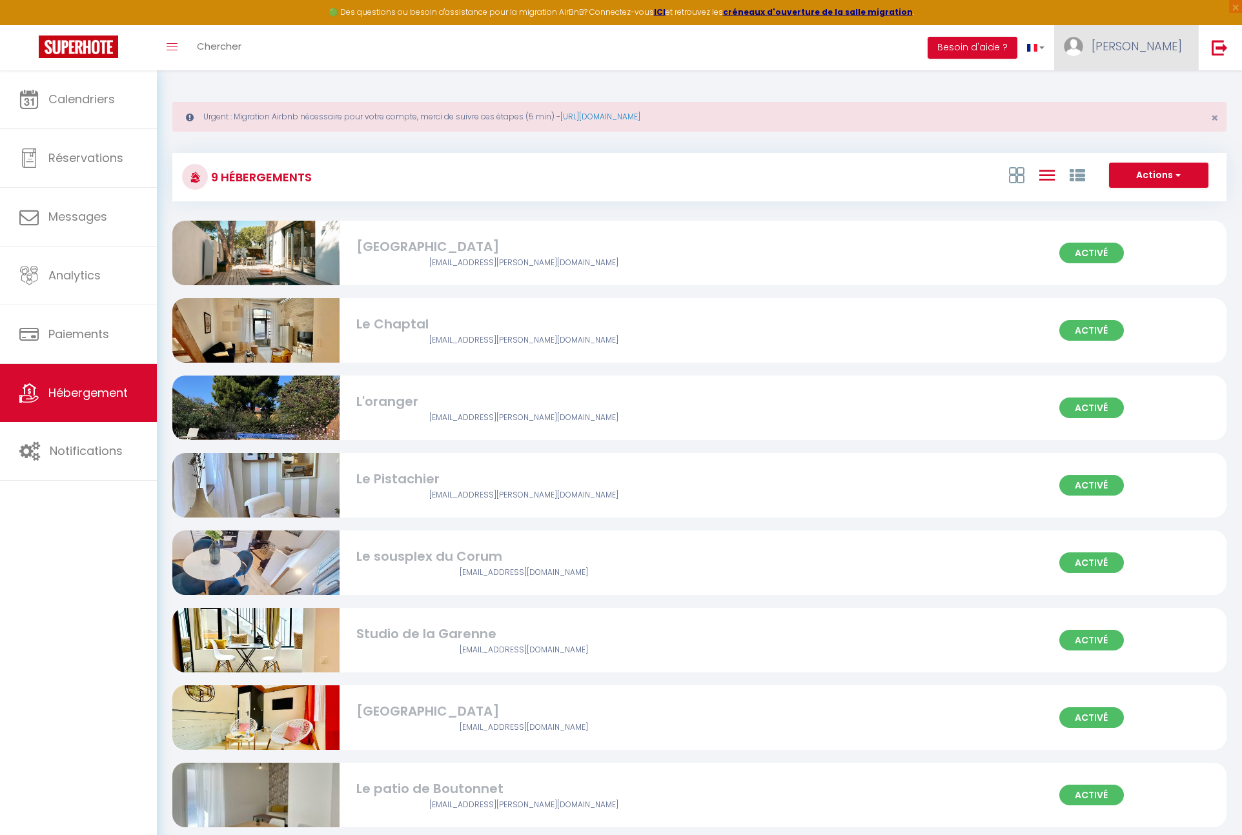
click at [1143, 33] on link "[PERSON_NAME]" at bounding box center [1126, 47] width 144 height 45
click at [1138, 82] on link "Paramètres" at bounding box center [1147, 90] width 96 height 22
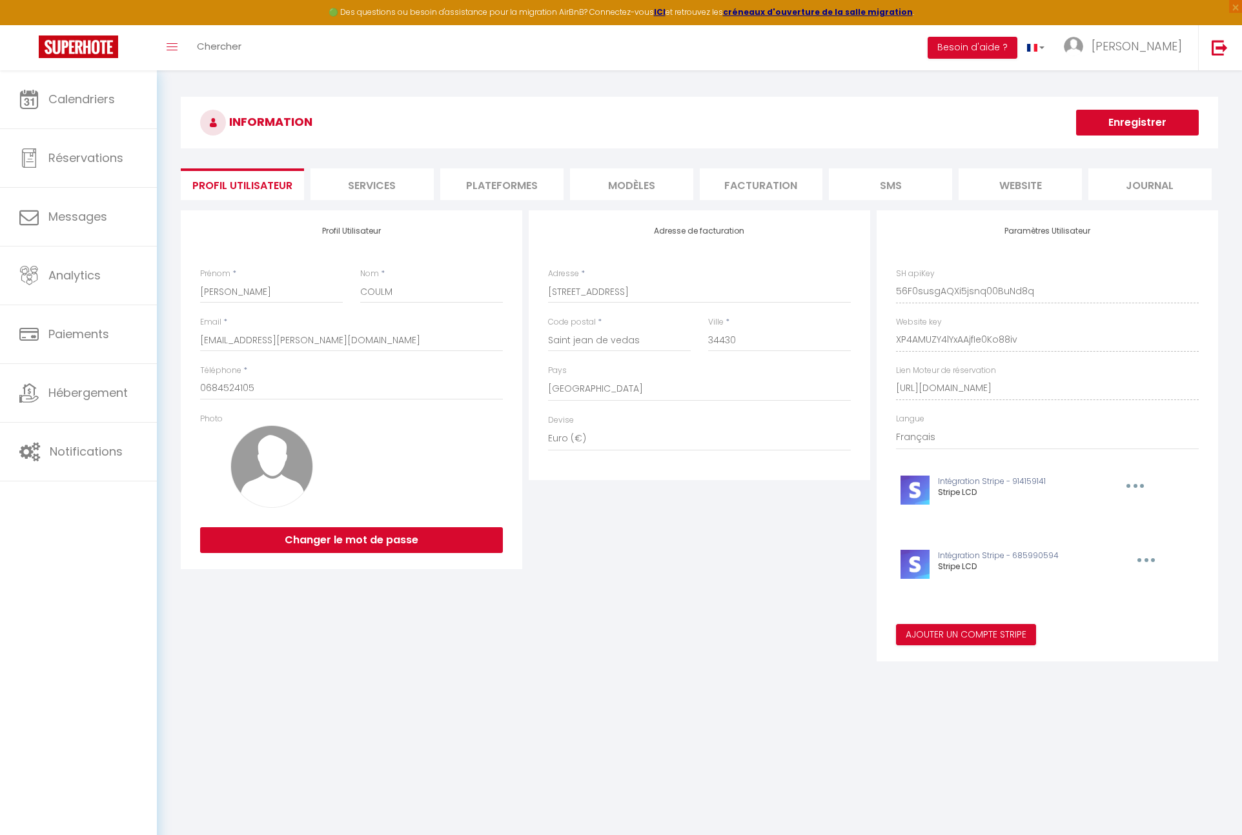
click at [528, 174] on li "Plateformes" at bounding box center [501, 184] width 123 height 32
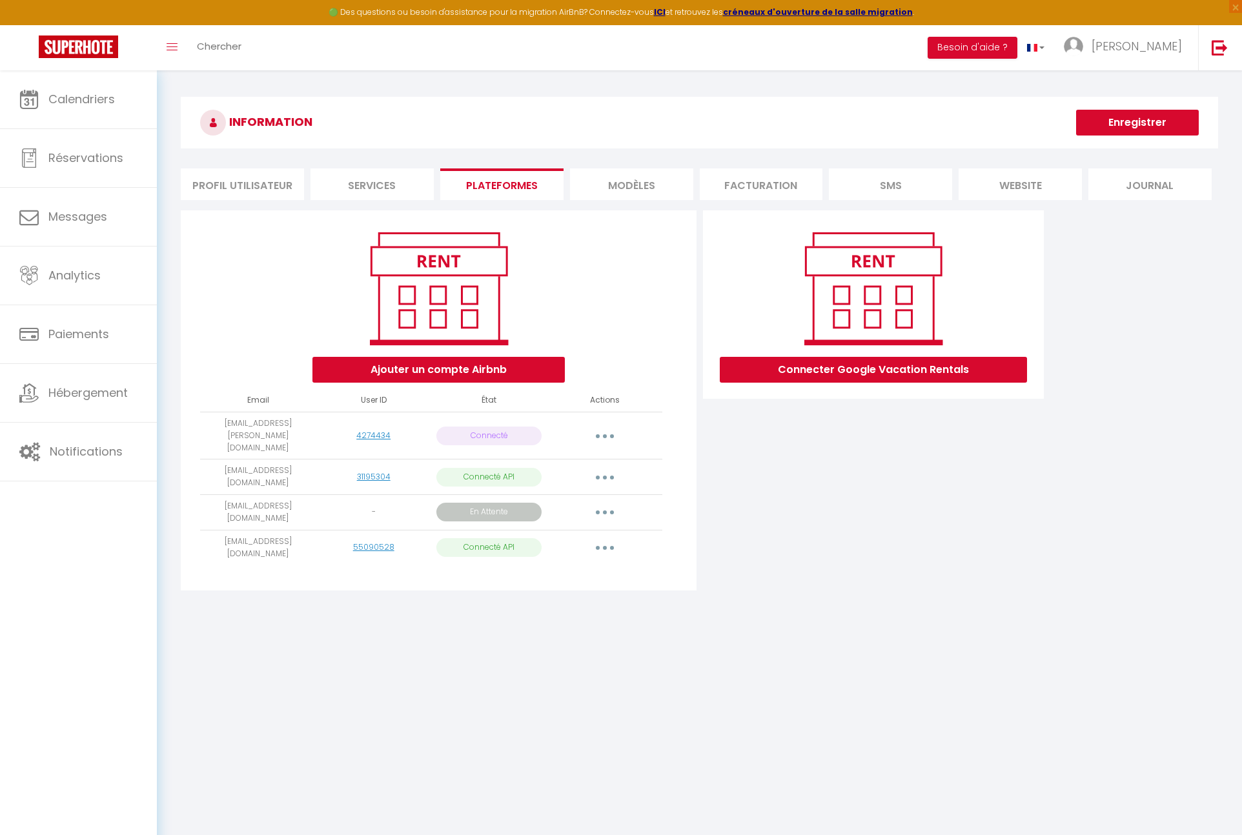
click at [600, 502] on button "button" at bounding box center [605, 512] width 36 height 21
click at [736, 569] on div "Connecter Google Vacation Rentals" at bounding box center [874, 404] width 348 height 388
click at [614, 502] on button "button" at bounding box center [605, 512] width 36 height 21
click at [793, 540] on div "Connecter Google Vacation Rentals" at bounding box center [874, 404] width 348 height 388
click at [808, 525] on div "Connecter Google Vacation Rentals" at bounding box center [874, 404] width 348 height 388
